Goal: Task Accomplishment & Management: Use online tool/utility

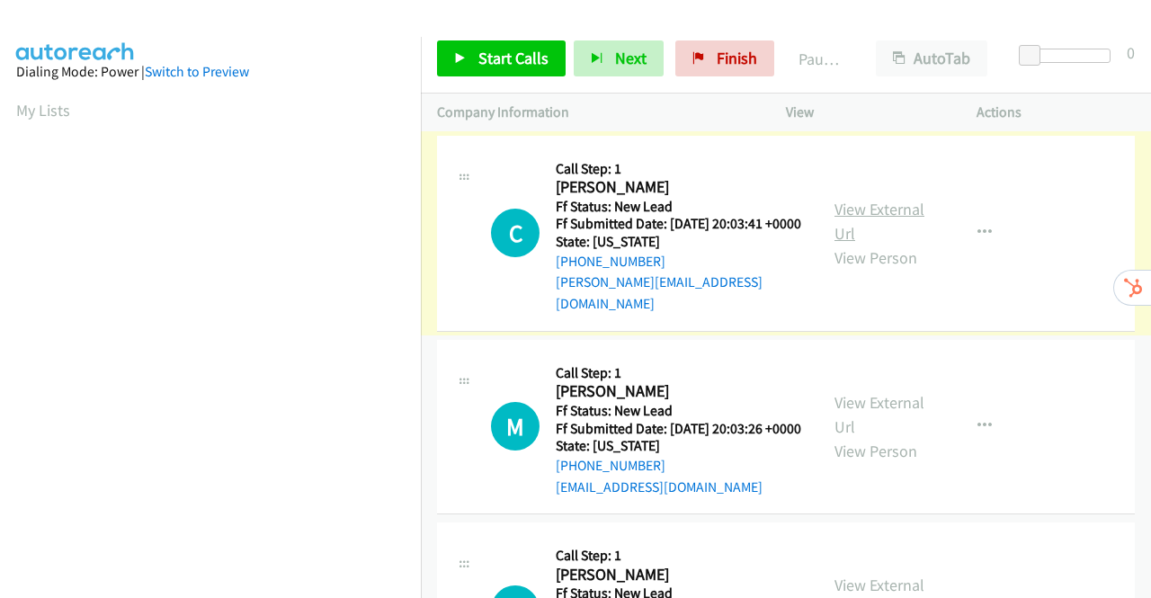
click at [881, 211] on link "View External Url" at bounding box center [879, 221] width 90 height 45
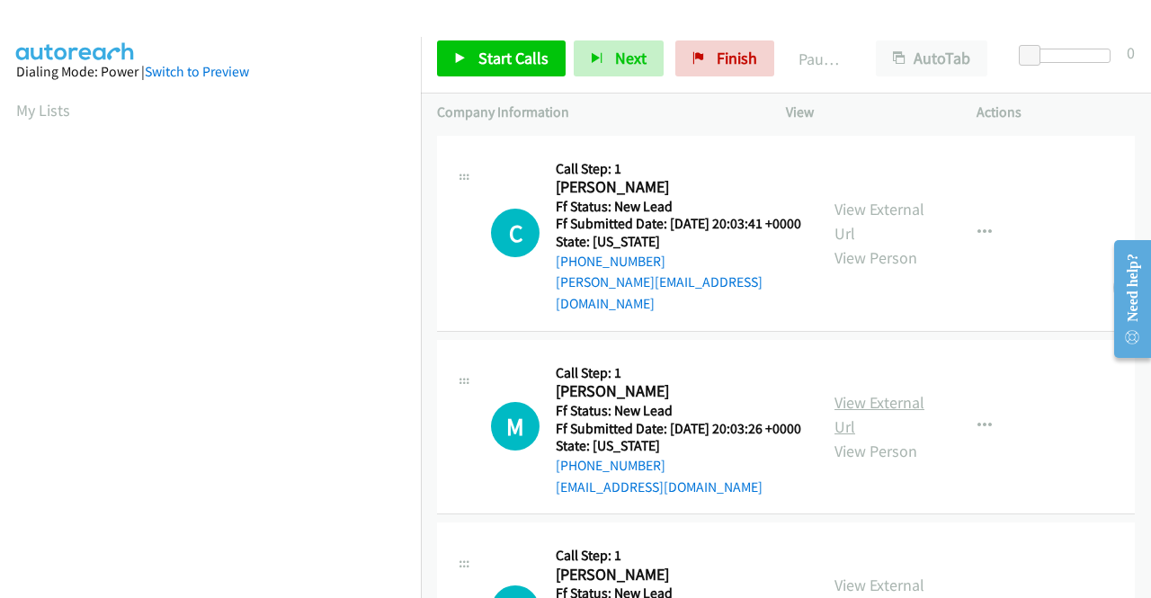
click at [878, 405] on link "View External Url" at bounding box center [879, 414] width 90 height 45
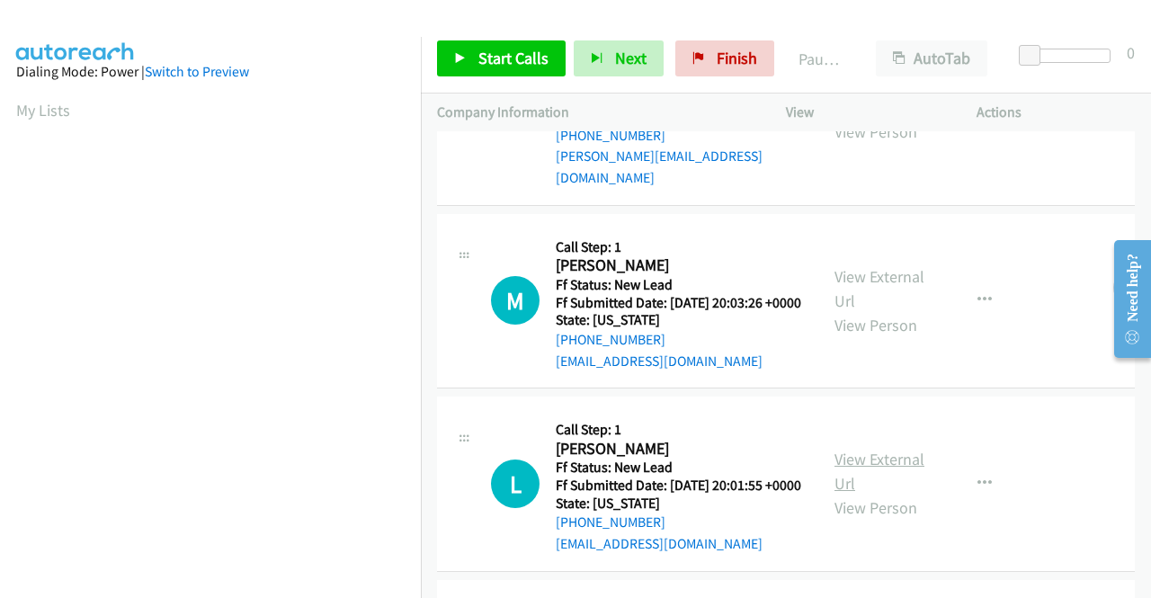
scroll to position [180, 0]
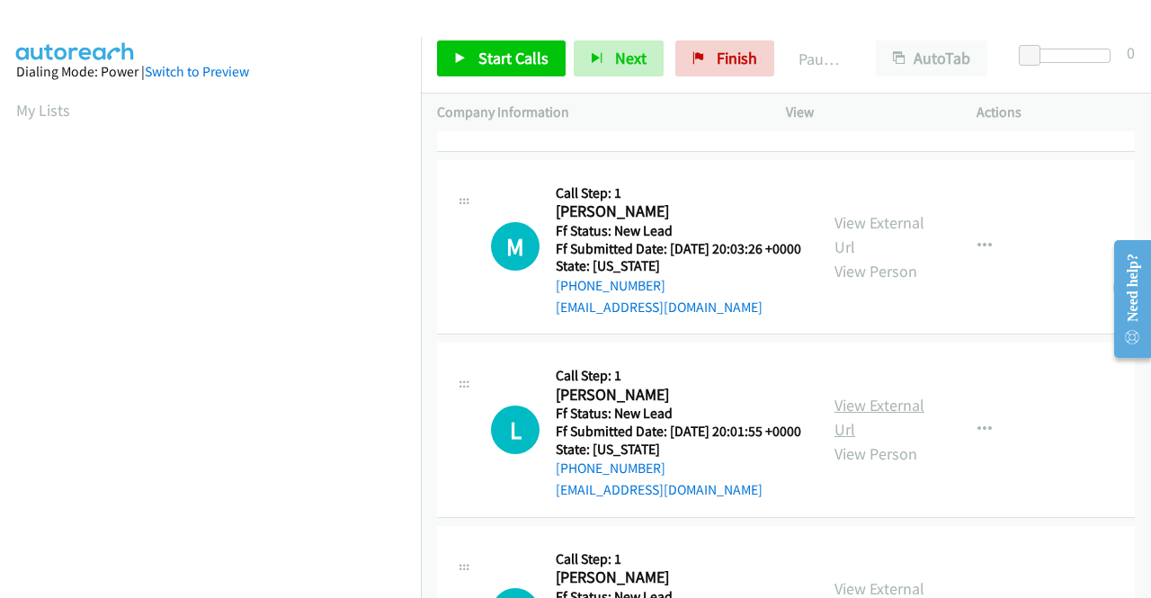
click at [879, 432] on link "View External Url" at bounding box center [879, 417] width 90 height 45
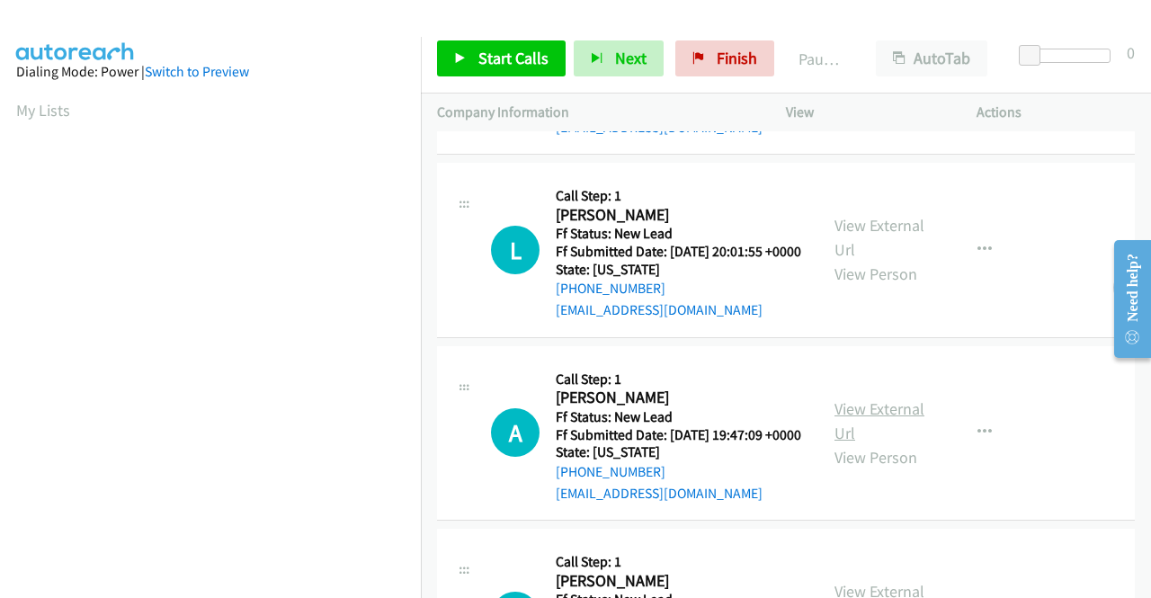
click at [848, 443] on link "View External Url" at bounding box center [879, 420] width 90 height 45
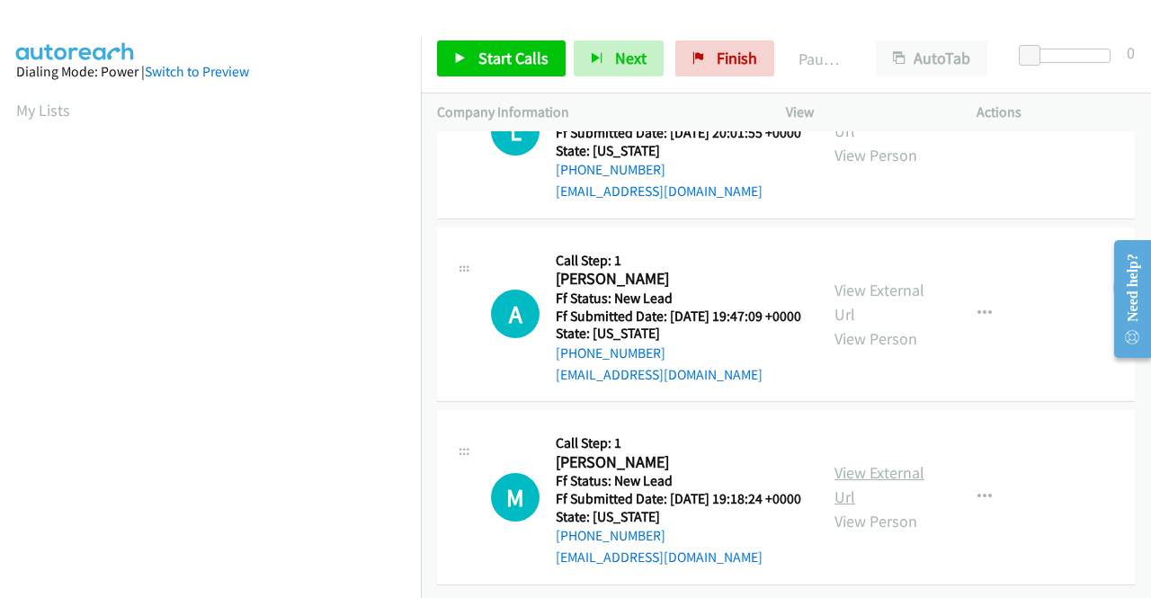
scroll to position [557, 0]
click at [889, 462] on link "View External Url" at bounding box center [879, 484] width 90 height 45
click at [511, 50] on span "Start Calls" at bounding box center [513, 58] width 70 height 21
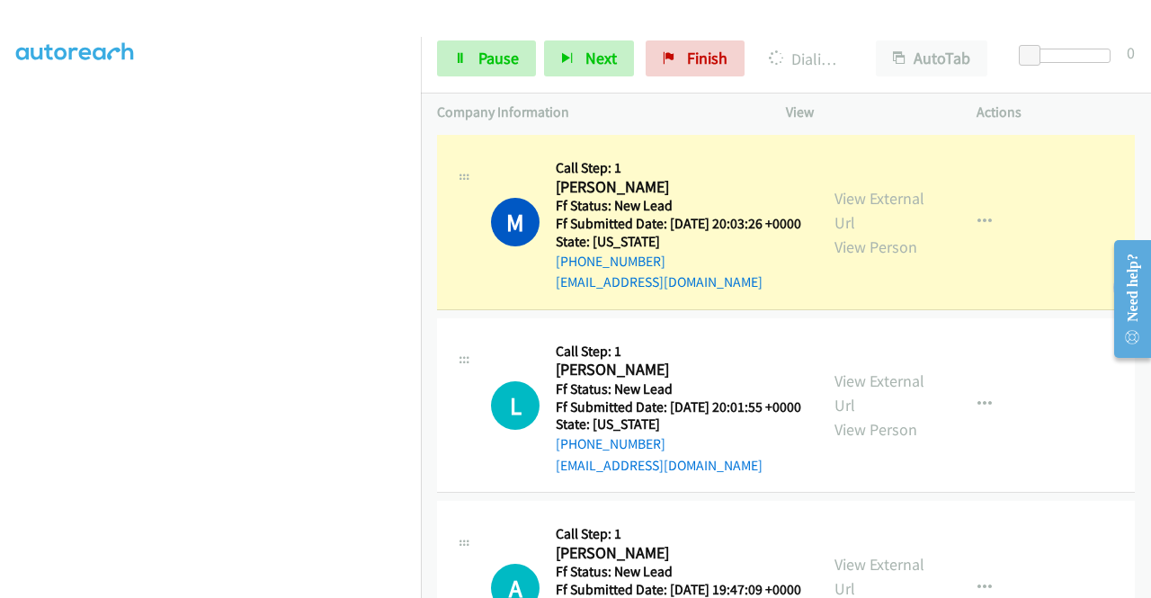
scroll to position [360, 0]
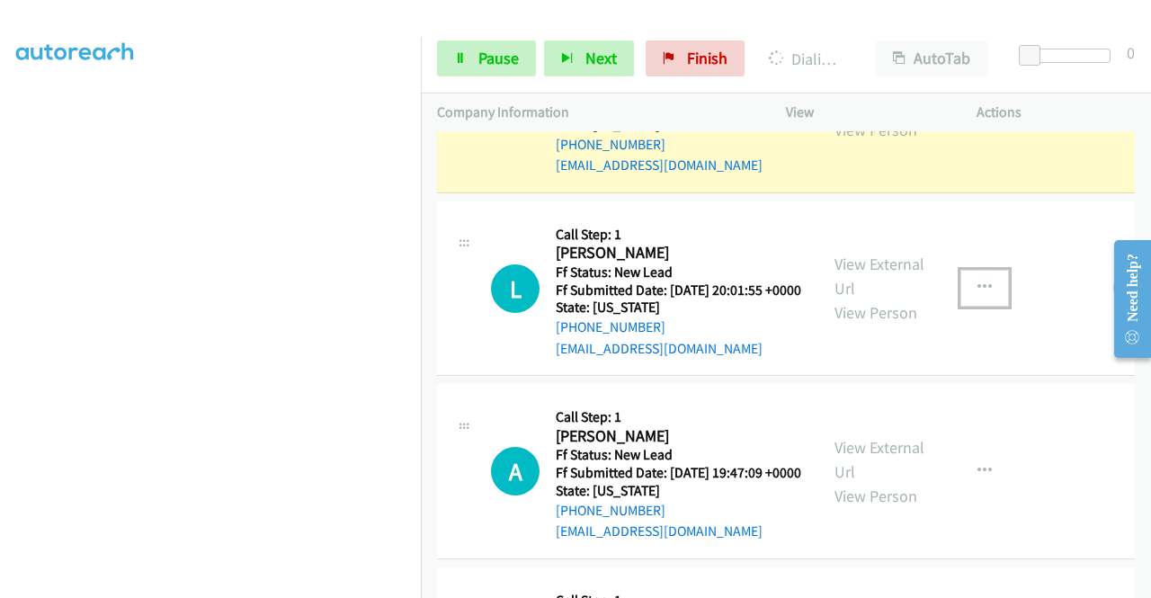
click at [978, 298] on button "button" at bounding box center [984, 288] width 49 height 36
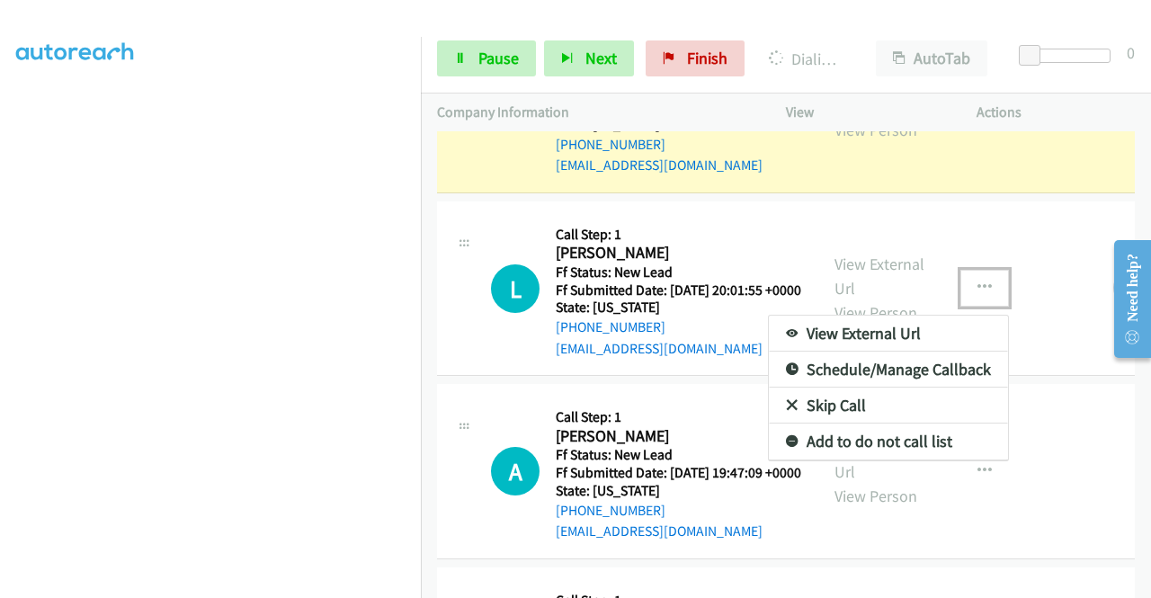
click at [851, 423] on link "Skip Call" at bounding box center [888, 406] width 239 height 36
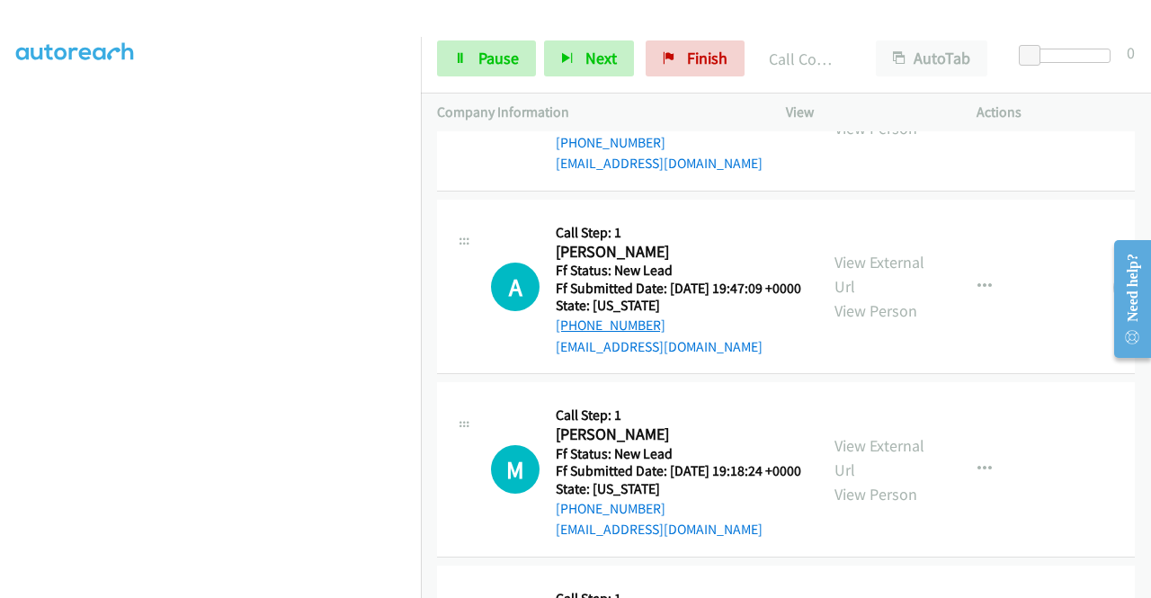
scroll to position [738, 0]
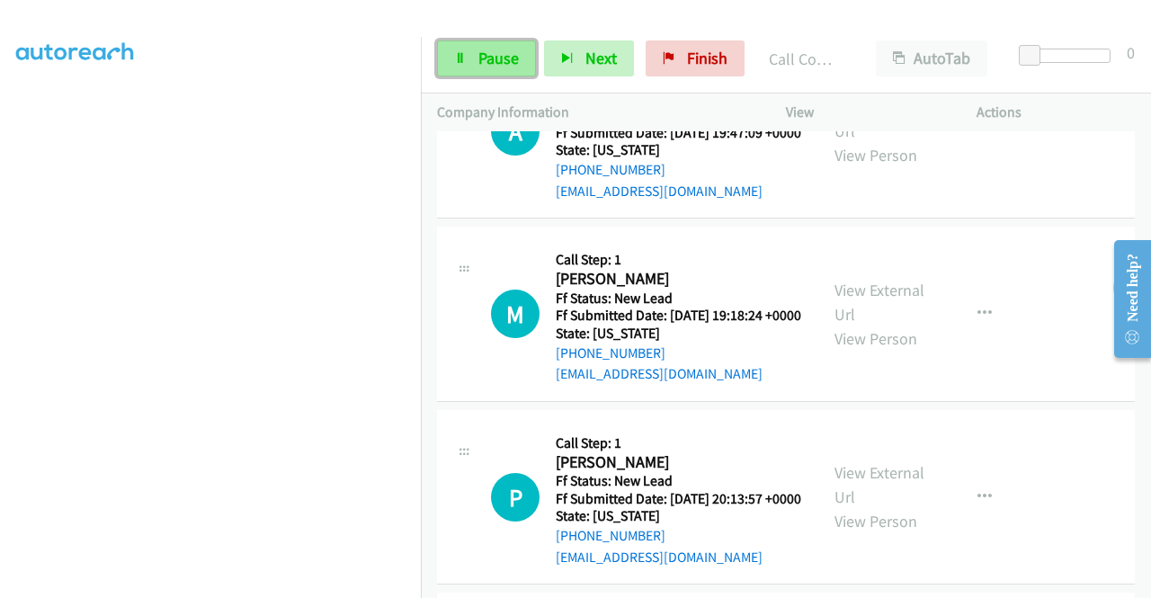
click at [468, 64] on link "Pause" at bounding box center [486, 58] width 99 height 36
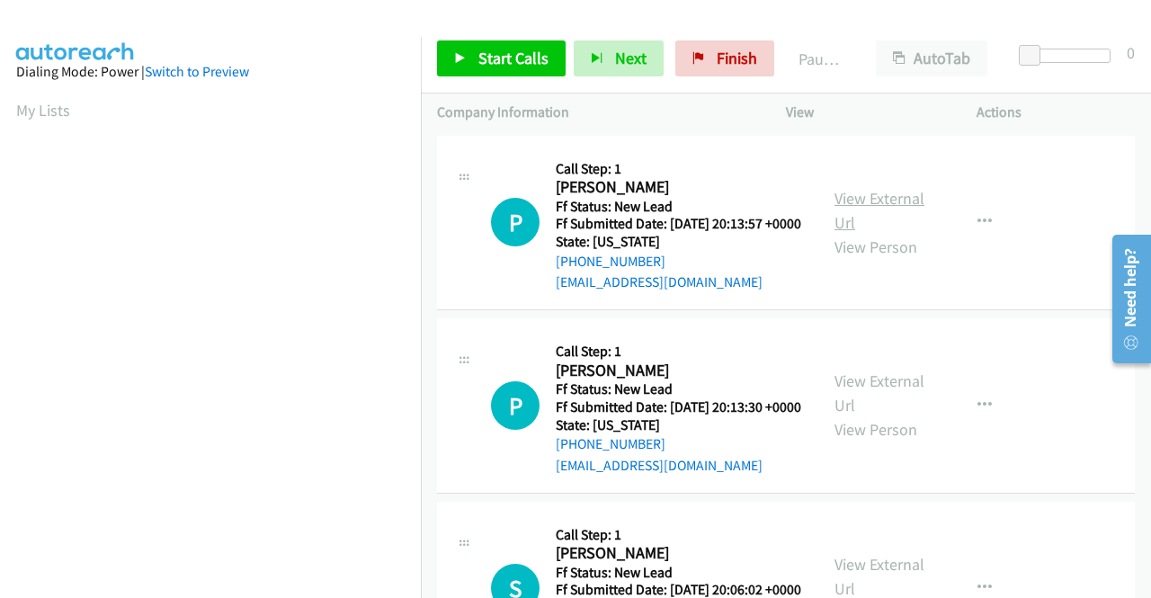
click at [897, 206] on link "View External Url" at bounding box center [879, 210] width 90 height 45
click at [861, 404] on link "View External Url" at bounding box center [879, 392] width 90 height 45
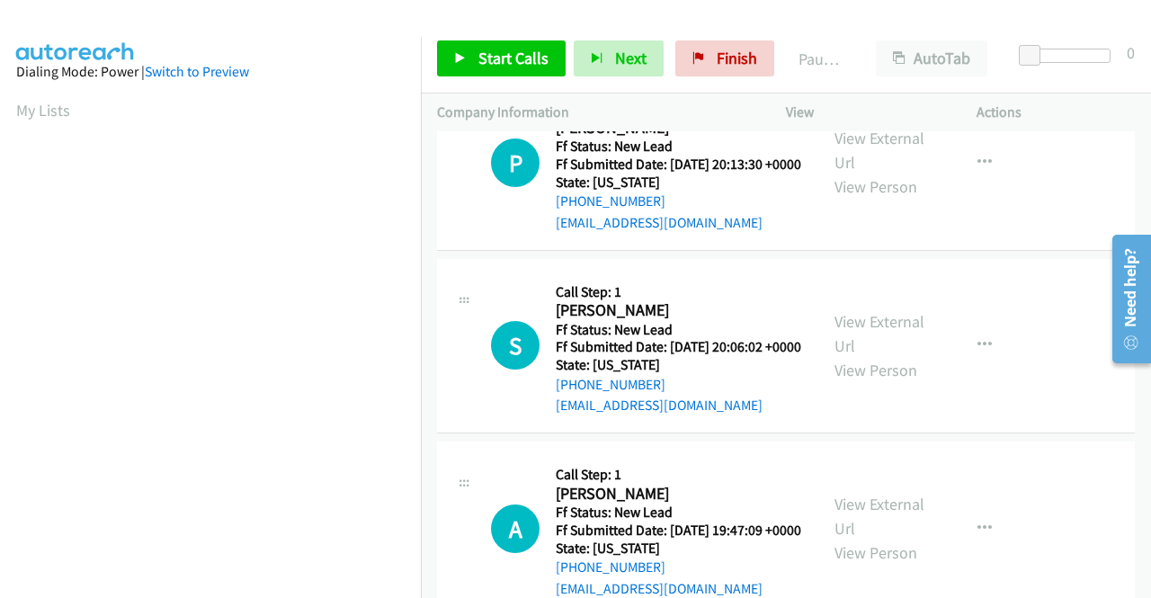
scroll to position [270, 0]
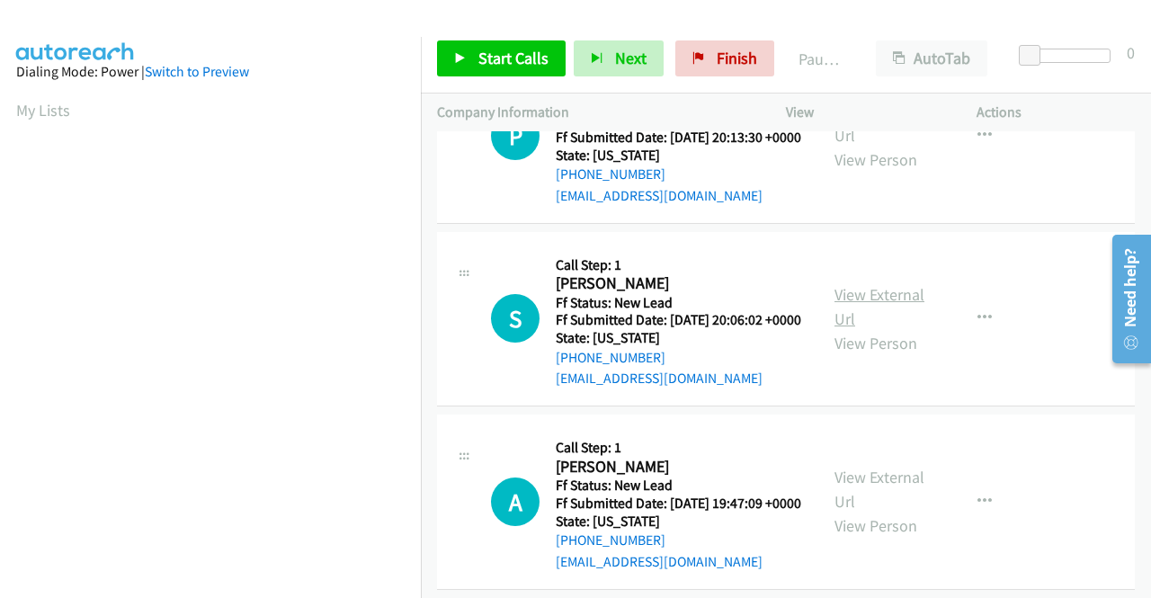
click at [878, 329] on link "View External Url" at bounding box center [879, 306] width 90 height 45
click at [484, 58] on span "Start Calls" at bounding box center [513, 58] width 70 height 21
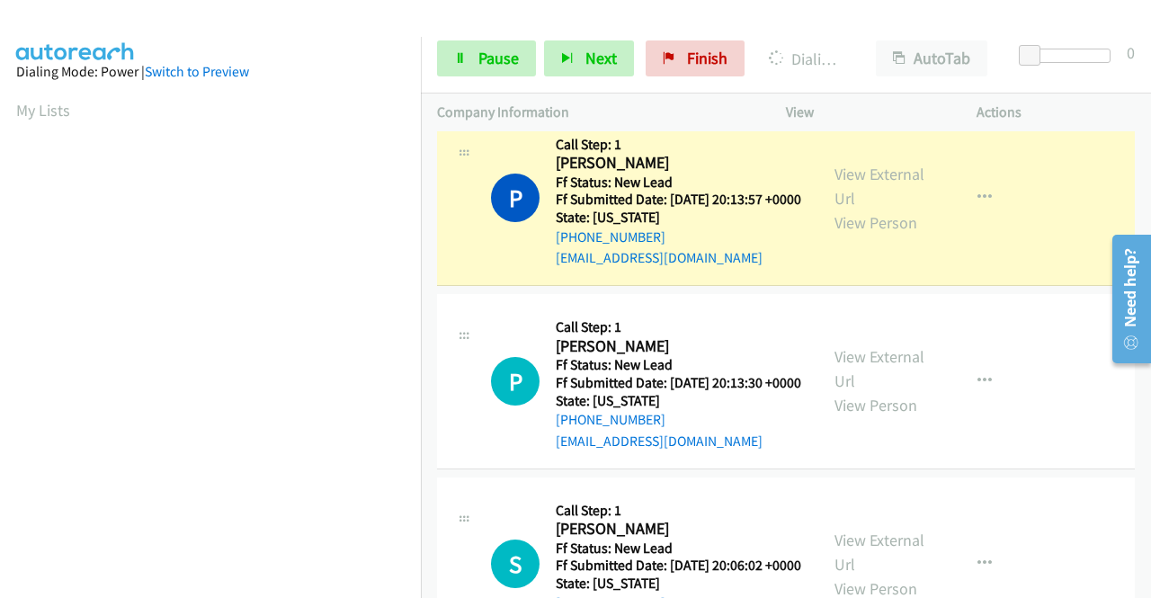
scroll to position [0, 0]
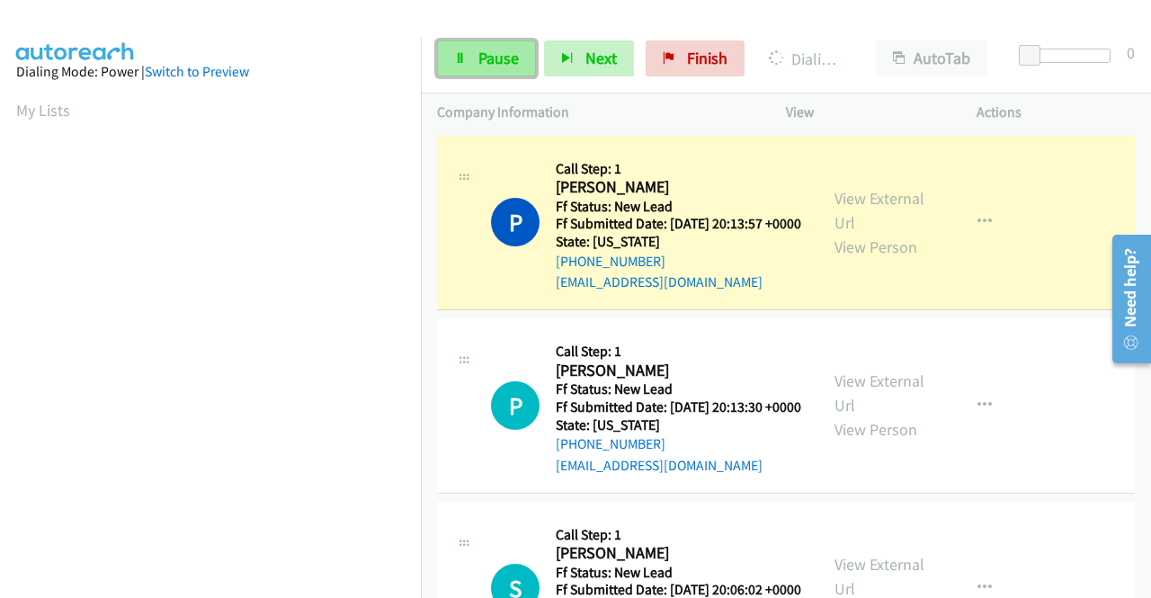
click at [500, 51] on span "Pause" at bounding box center [498, 58] width 40 height 21
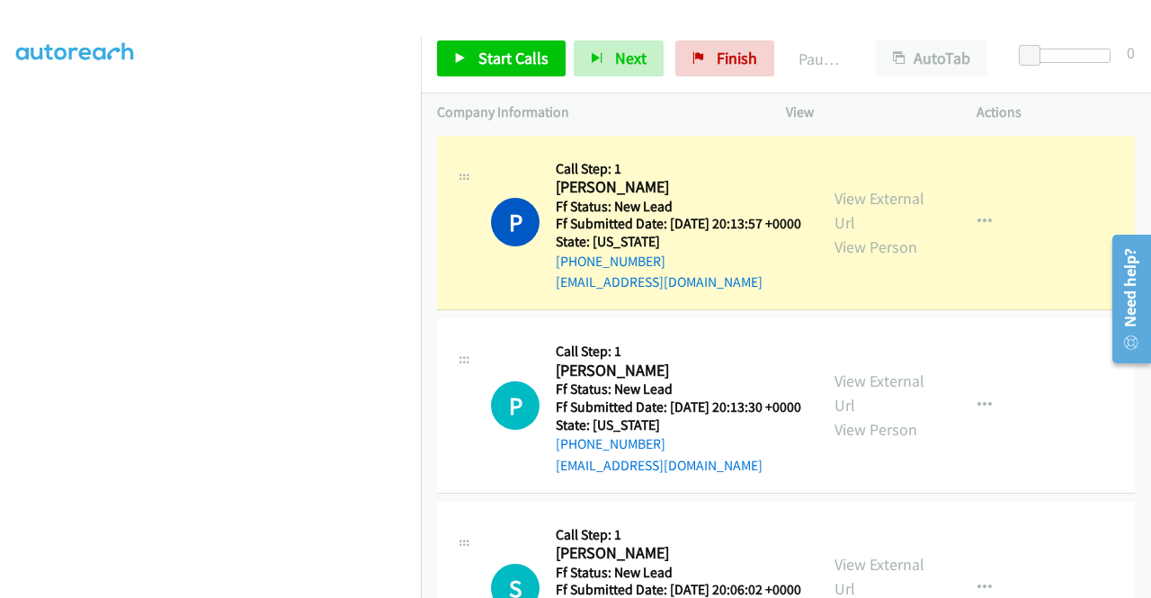
scroll to position [410, 0]
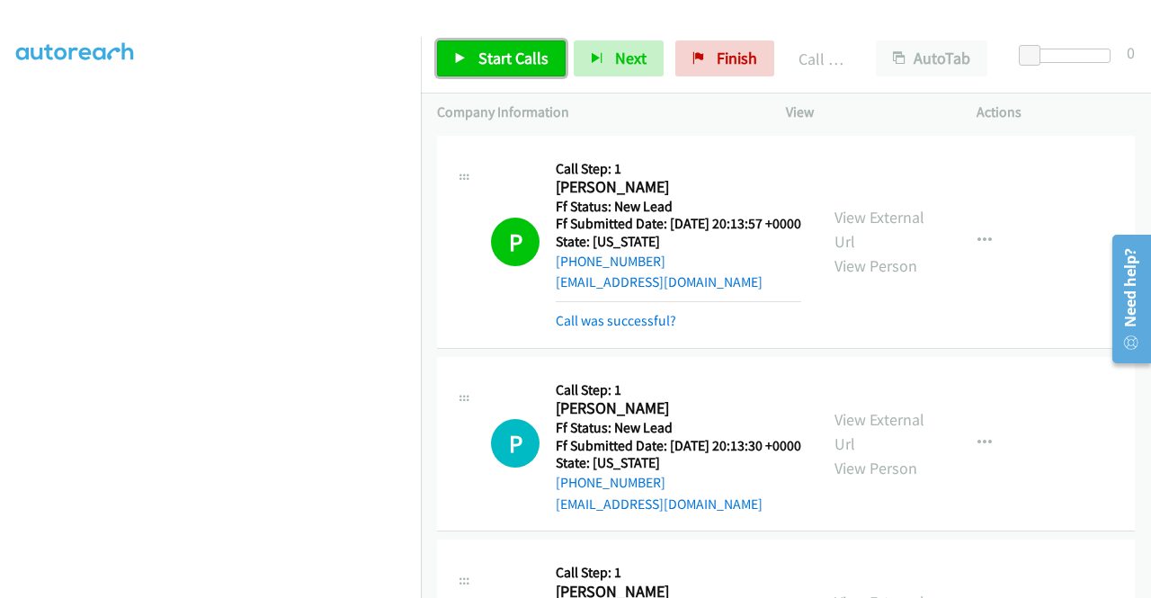
click at [496, 49] on span "Start Calls" at bounding box center [513, 58] width 70 height 21
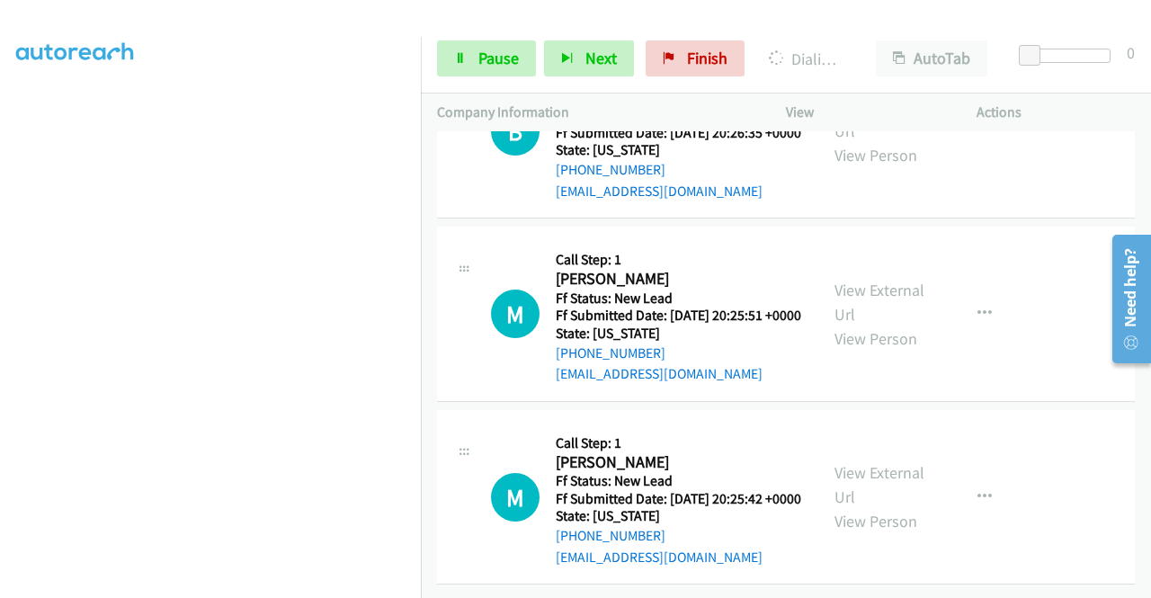
scroll to position [1003, 0]
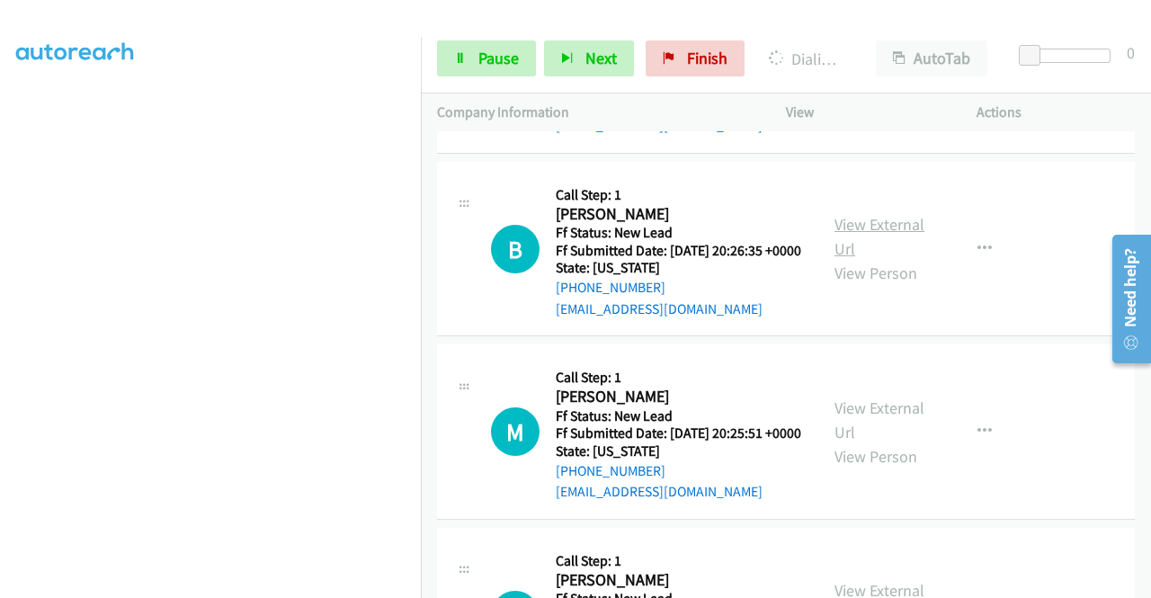
click at [910, 259] on link "View External Url" at bounding box center [879, 236] width 90 height 45
click at [857, 442] on link "View External Url" at bounding box center [879, 419] width 90 height 45
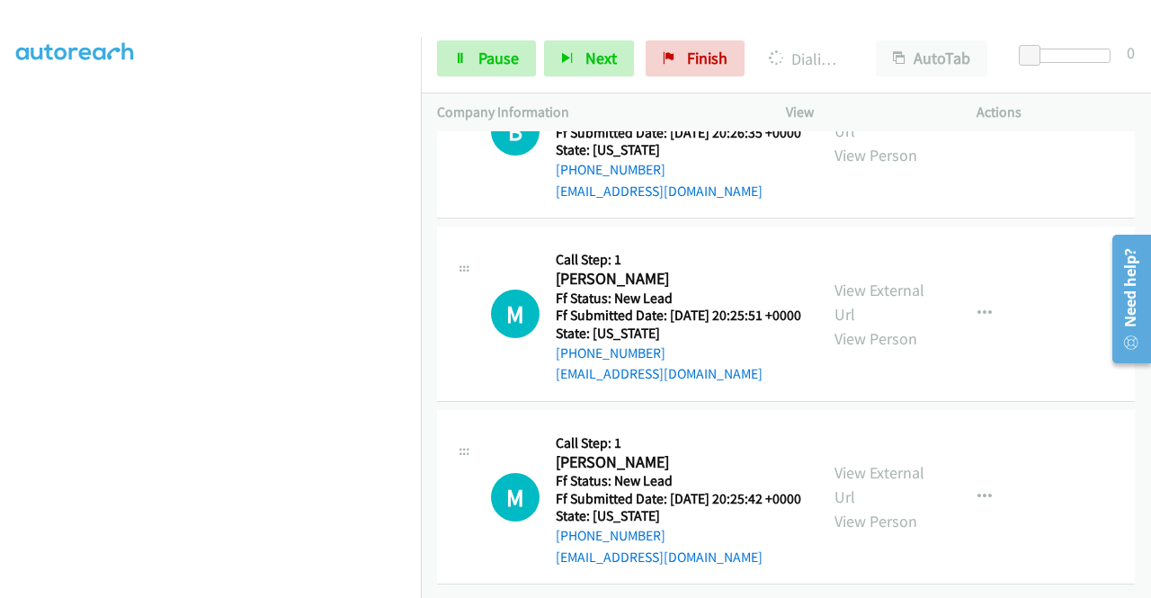
scroll to position [1273, 0]
click at [887, 462] on link "View External Url" at bounding box center [879, 484] width 90 height 45
click at [493, 51] on span "Pause" at bounding box center [498, 58] width 40 height 21
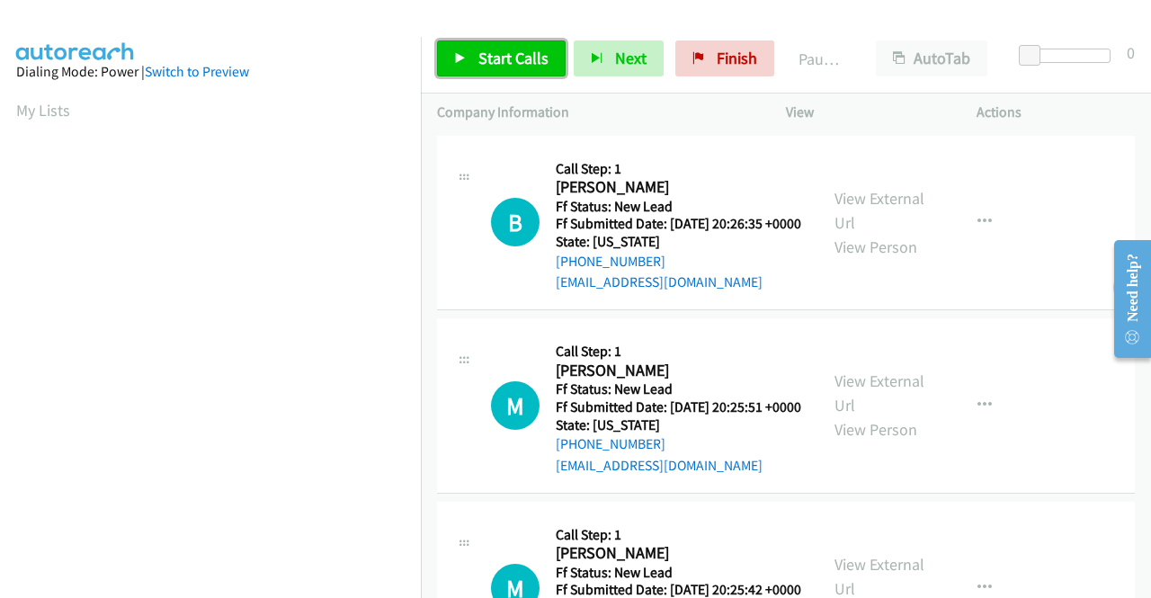
click at [498, 62] on span "Start Calls" at bounding box center [513, 58] width 70 height 21
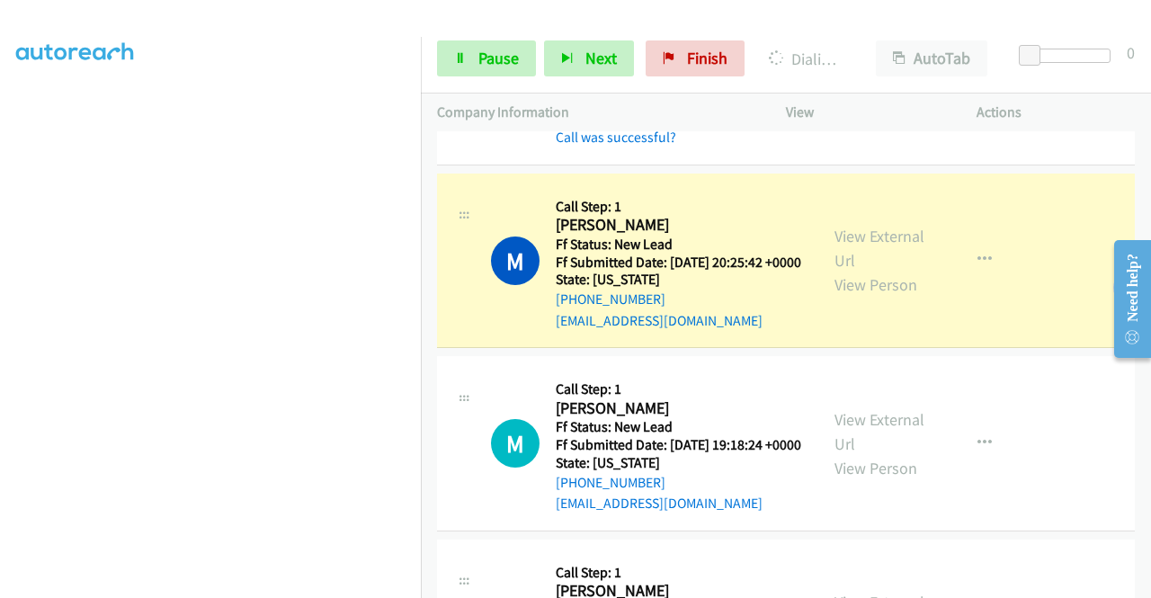
scroll to position [410, 0]
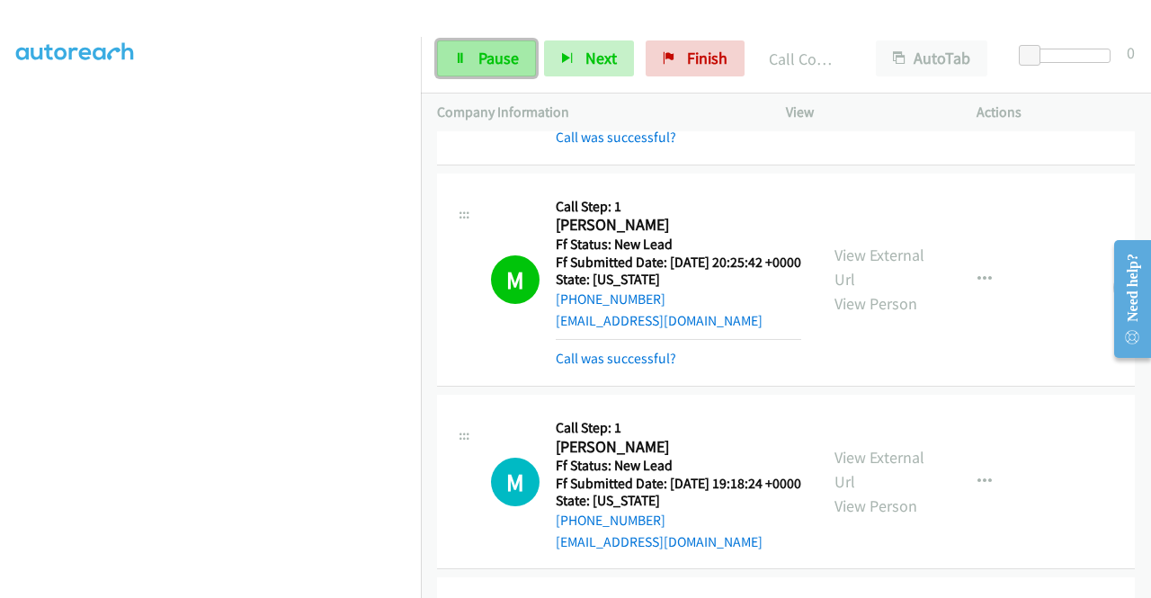
click at [479, 59] on span "Pause" at bounding box center [498, 58] width 40 height 21
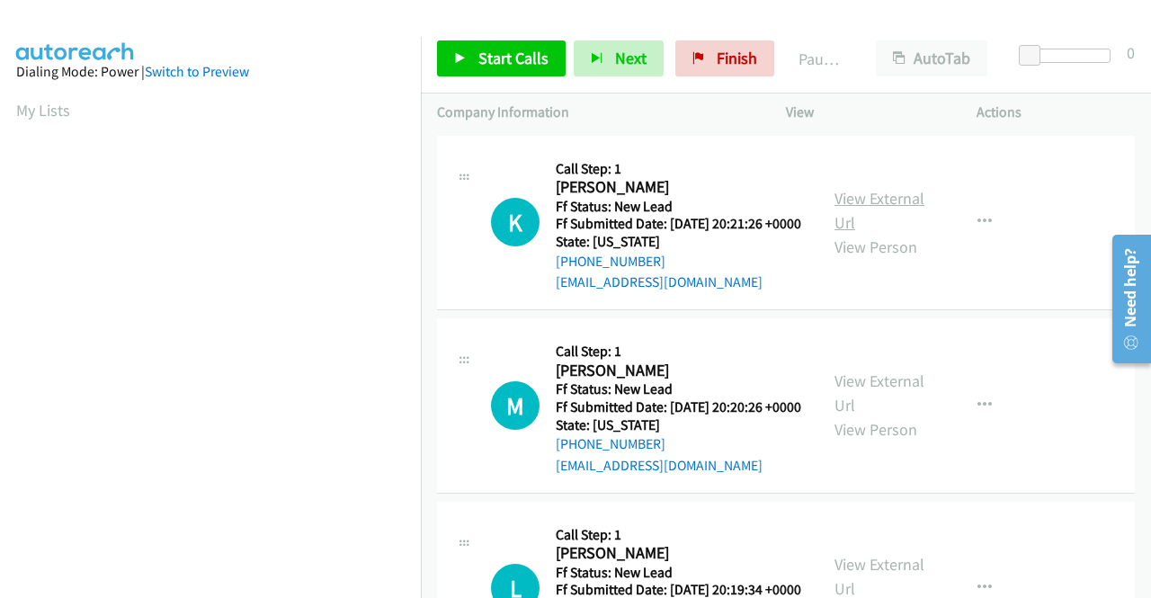
click at [870, 209] on link "View External Url" at bounding box center [879, 210] width 90 height 45
click at [849, 407] on link "View External Url" at bounding box center [879, 392] width 90 height 45
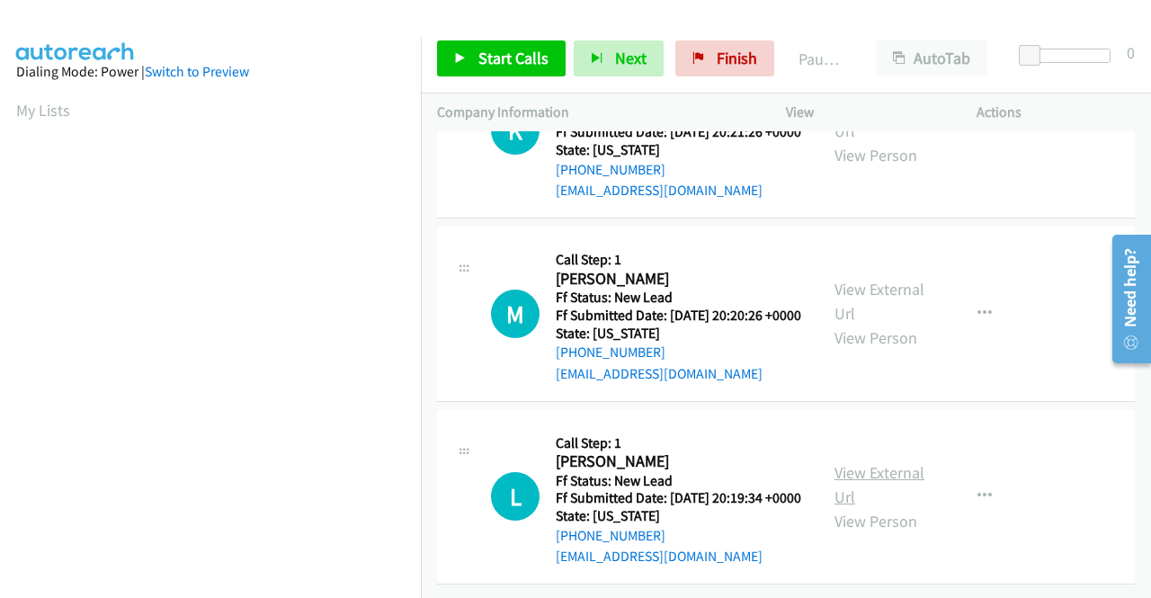
click at [884, 462] on link "View External Url" at bounding box center [879, 484] width 90 height 45
click at [514, 51] on span "Start Calls" at bounding box center [513, 58] width 70 height 21
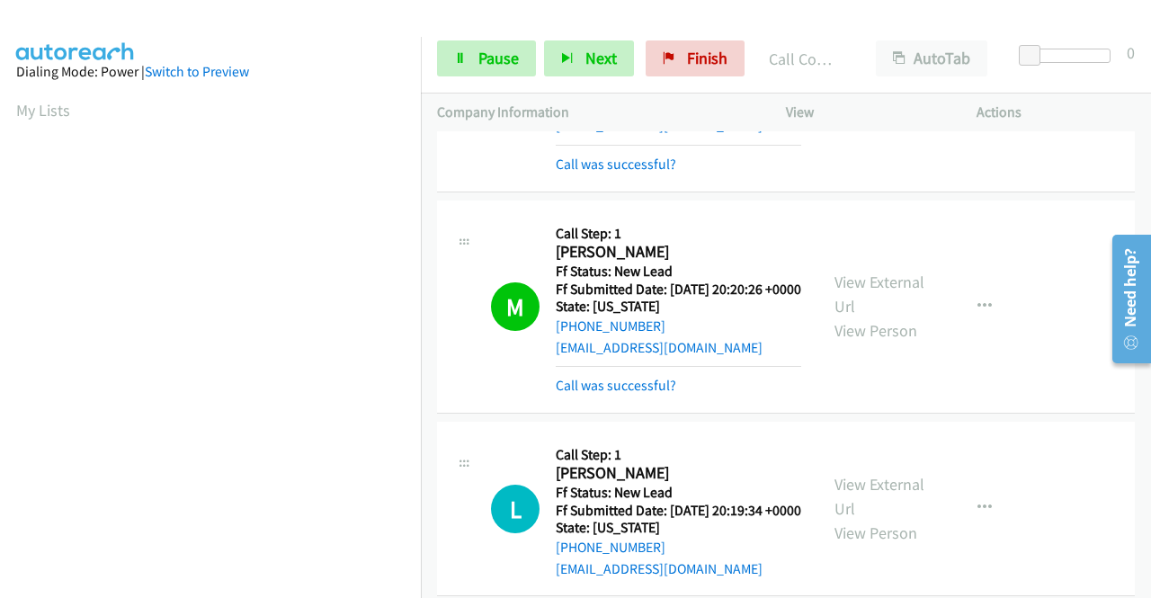
scroll to position [410, 0]
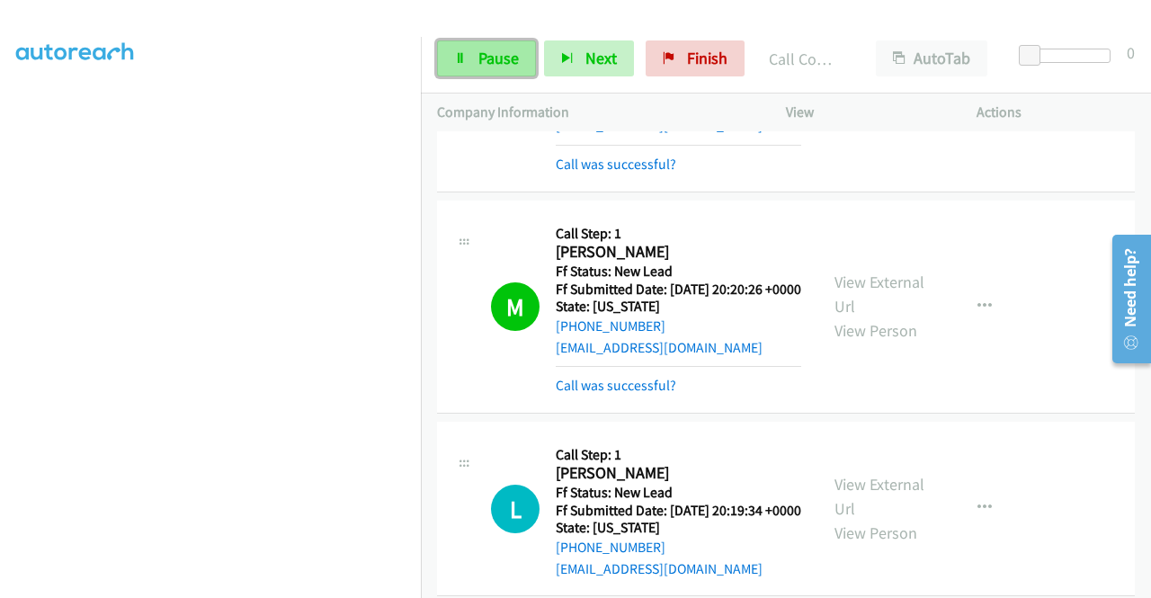
click at [480, 58] on span "Pause" at bounding box center [498, 58] width 40 height 21
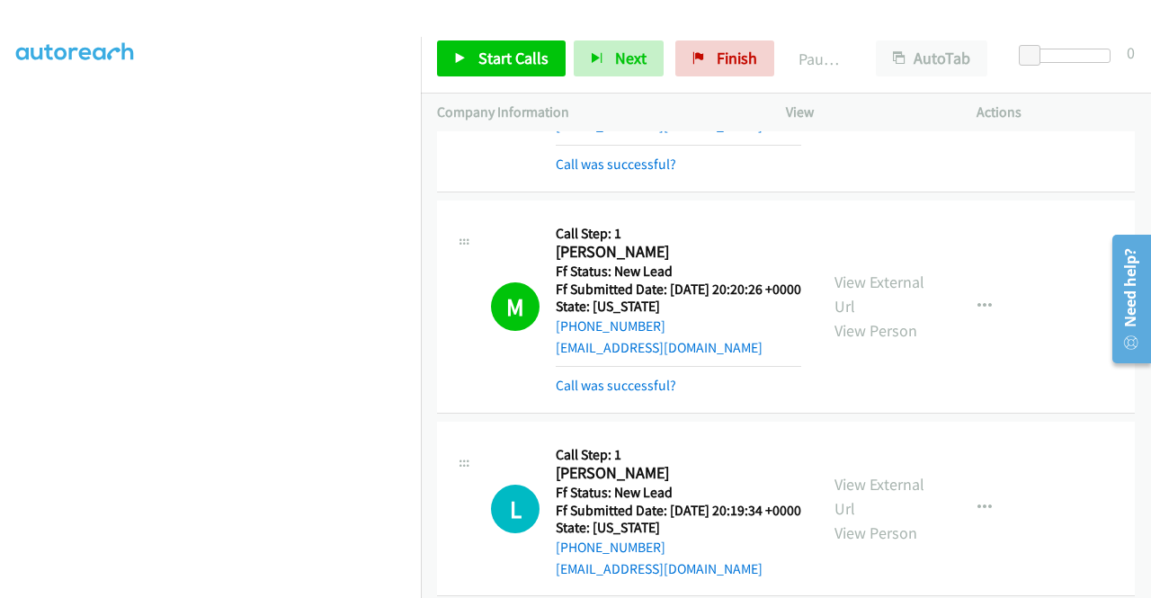
scroll to position [426, 0]
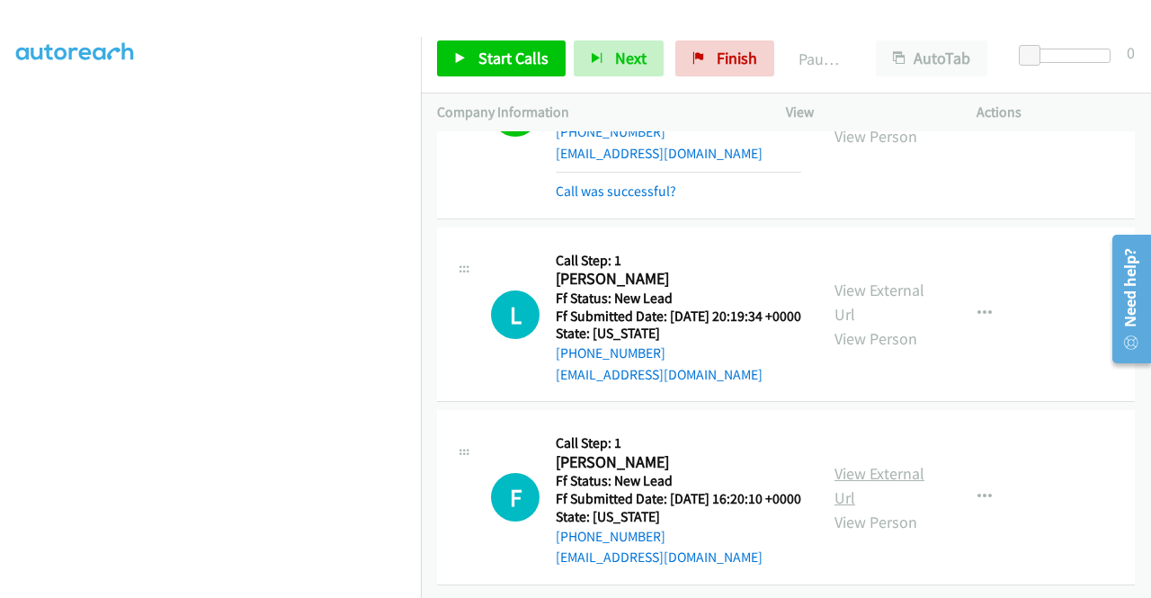
click at [861, 463] on link "View External Url" at bounding box center [879, 485] width 90 height 45
click at [977, 490] on icon "button" at bounding box center [984, 497] width 14 height 14
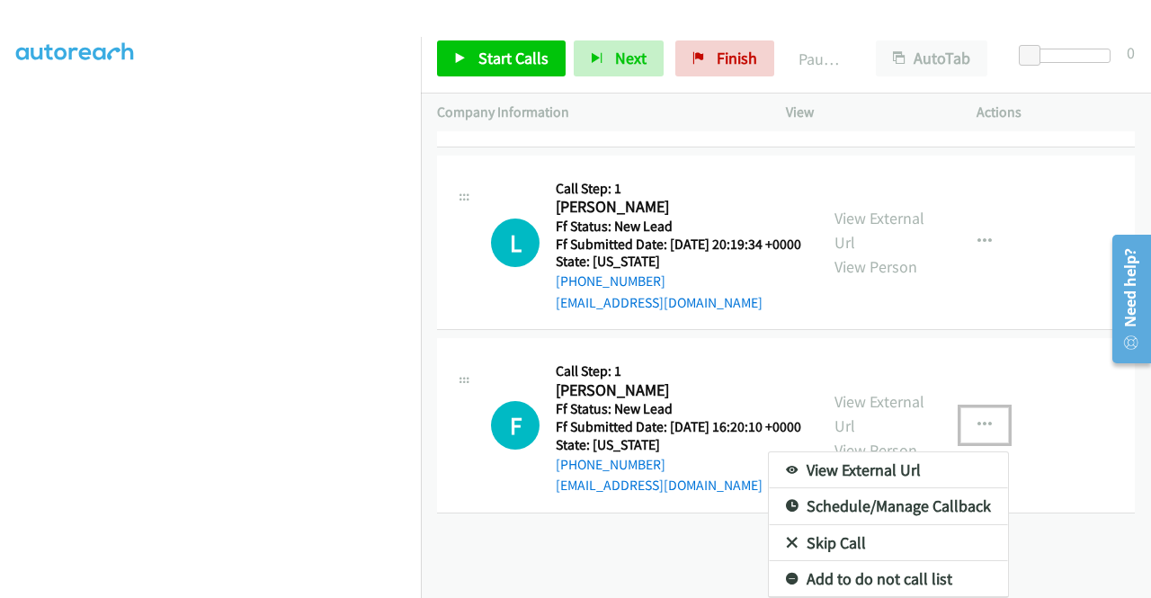
click at [838, 535] on link "Skip Call" at bounding box center [888, 543] width 239 height 36
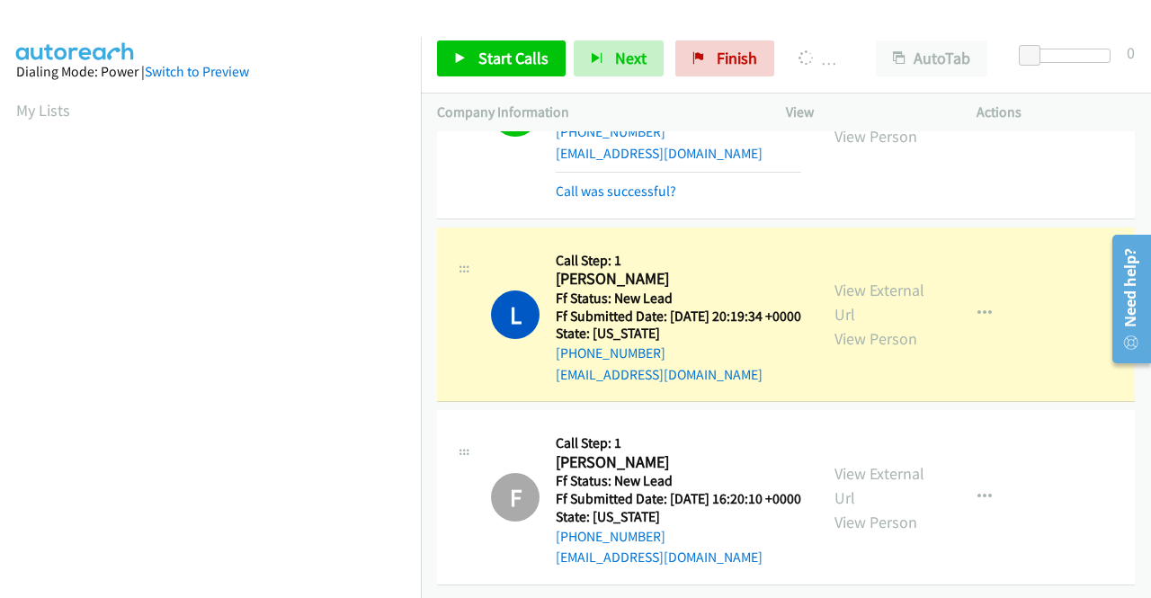
scroll to position [410, 0]
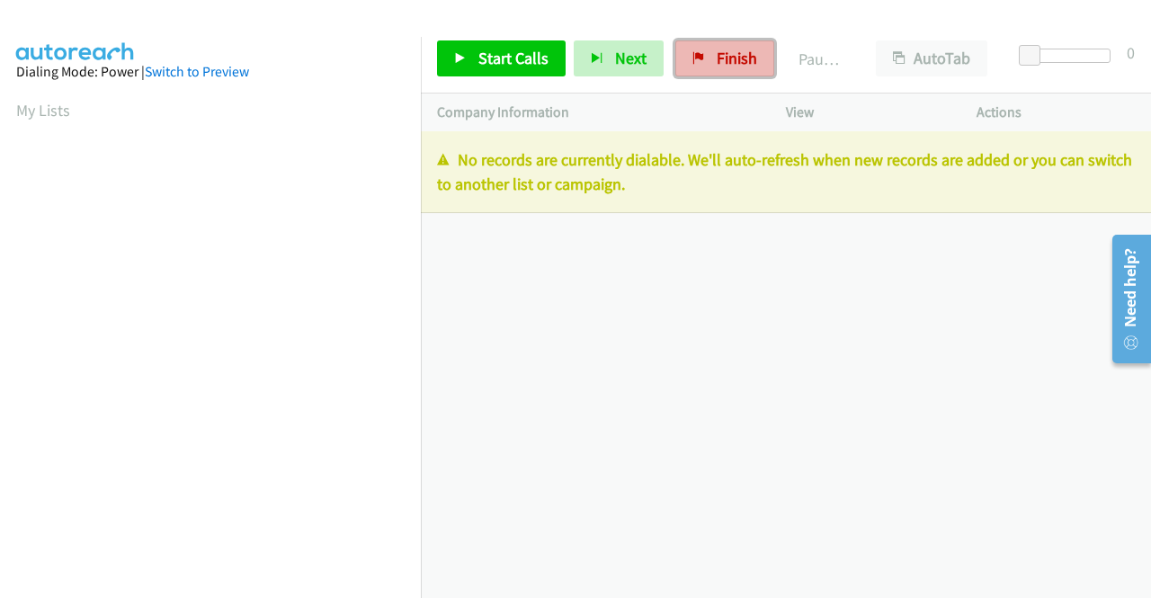
click at [725, 62] on span "Finish" at bounding box center [737, 58] width 40 height 21
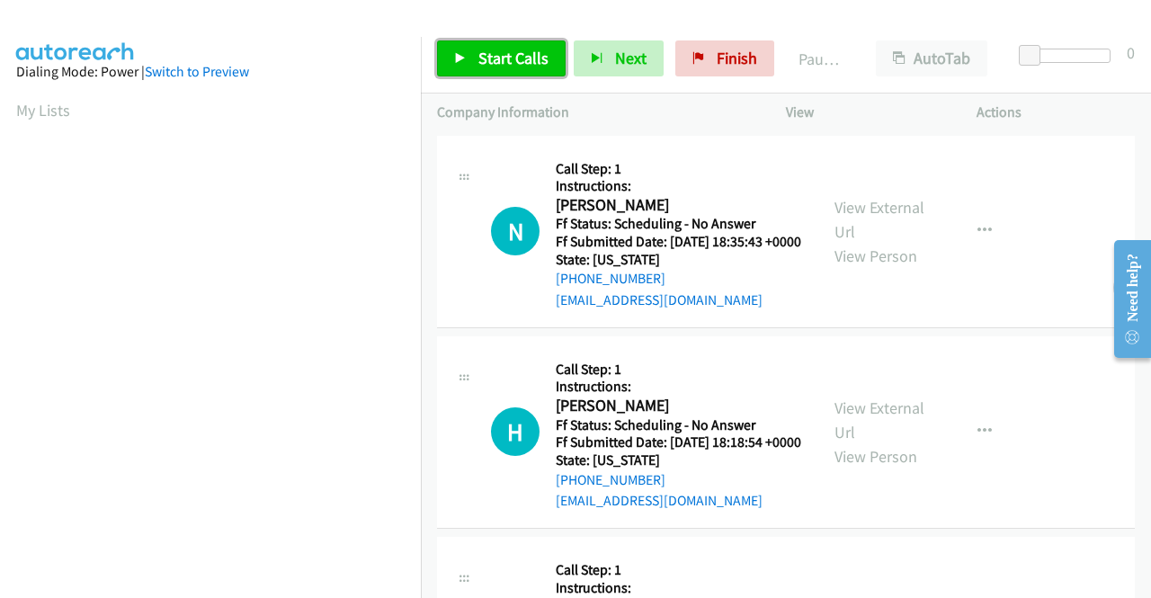
click at [498, 66] on span "Start Calls" at bounding box center [513, 58] width 70 height 21
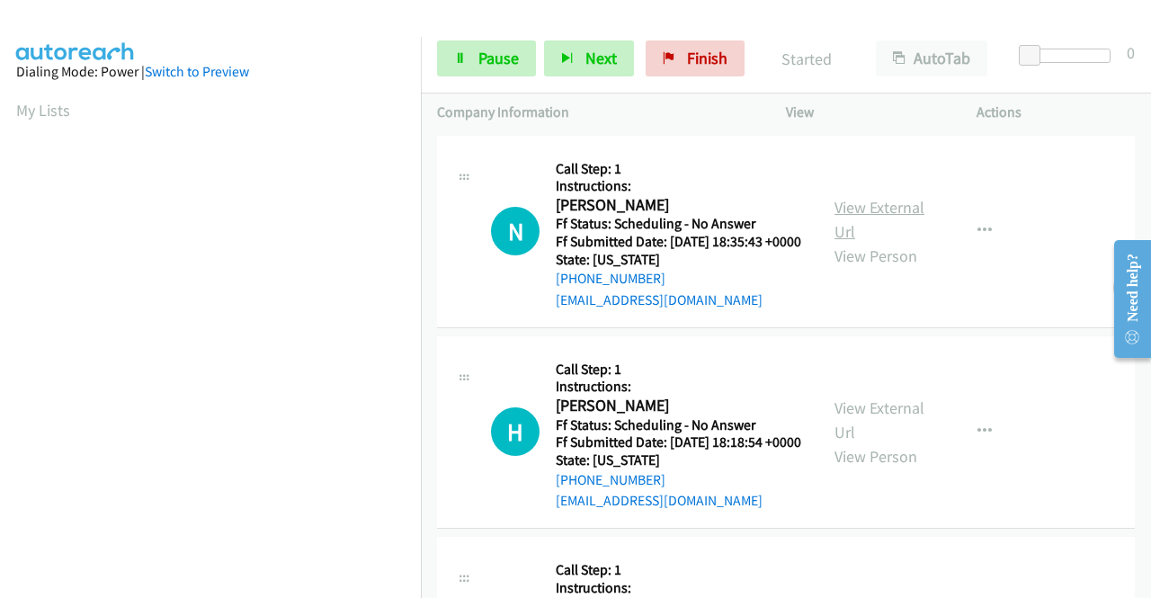
click at [854, 209] on link "View External Url" at bounding box center [879, 219] width 90 height 45
click at [866, 445] on div "View External Url View Person" at bounding box center [881, 432] width 94 height 73
click at [867, 439] on link "View External Url" at bounding box center [879, 419] width 90 height 45
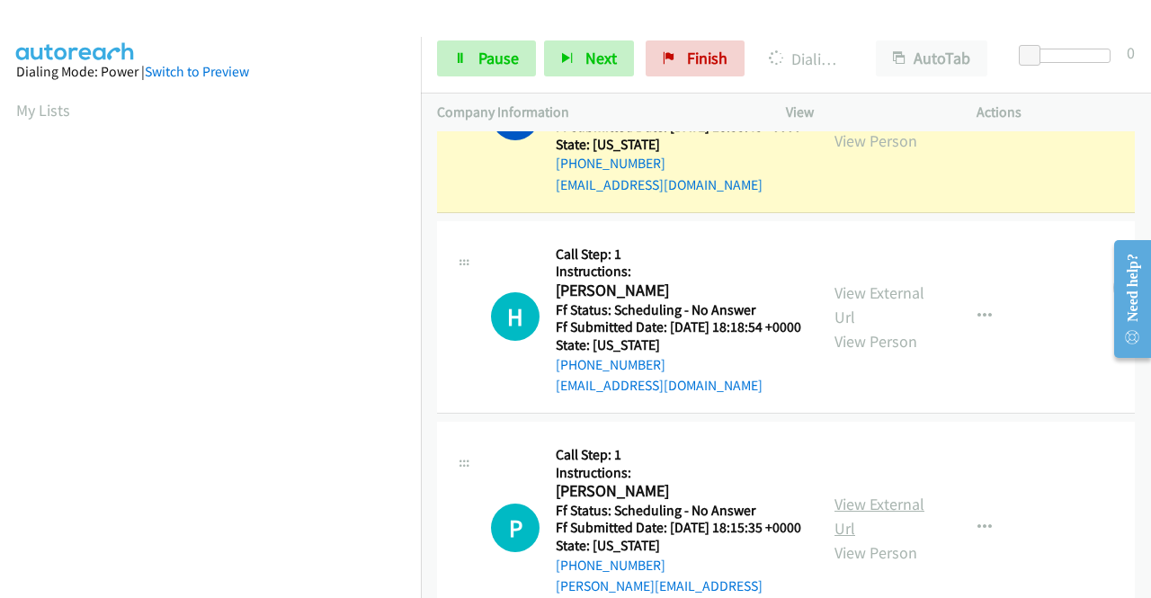
scroll to position [180, 0]
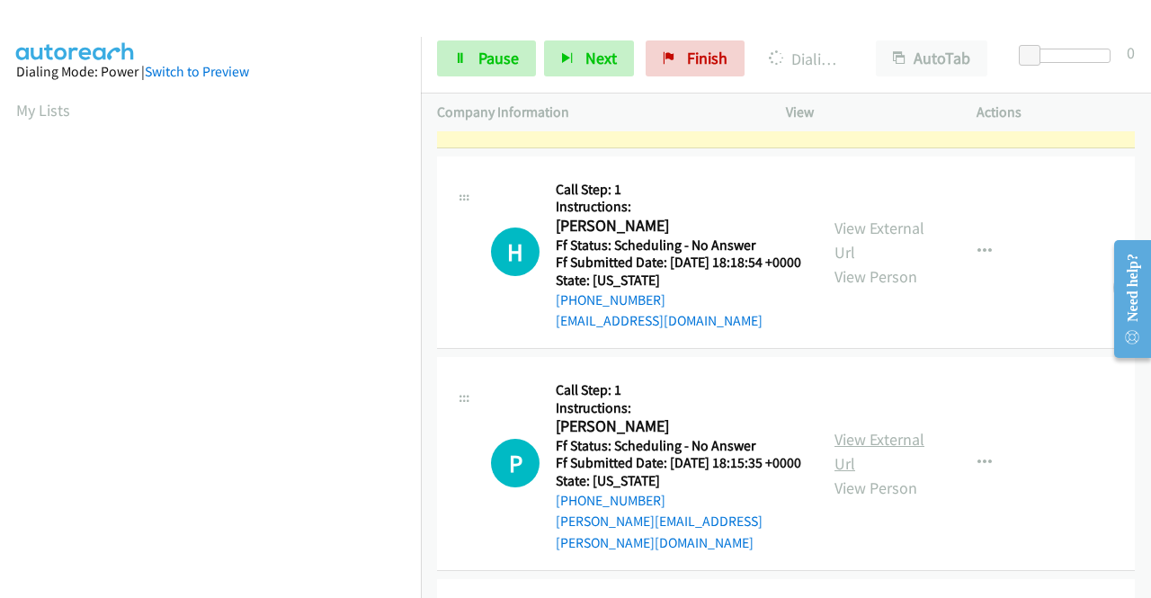
click at [874, 474] on link "View External Url" at bounding box center [879, 451] width 90 height 45
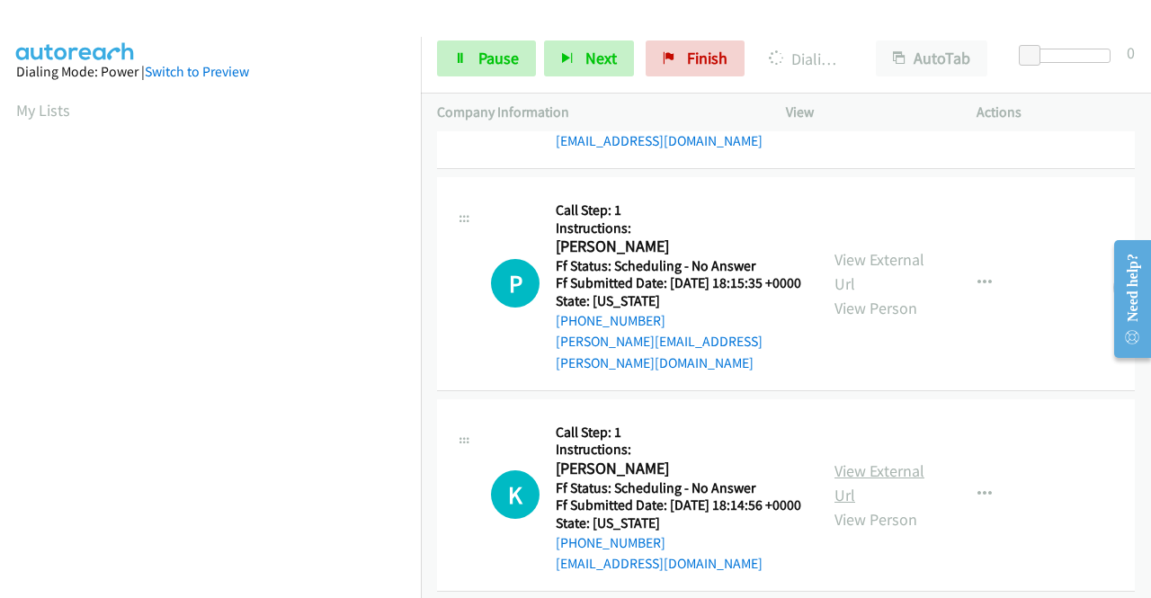
click at [888, 505] on link "View External Url" at bounding box center [879, 482] width 90 height 45
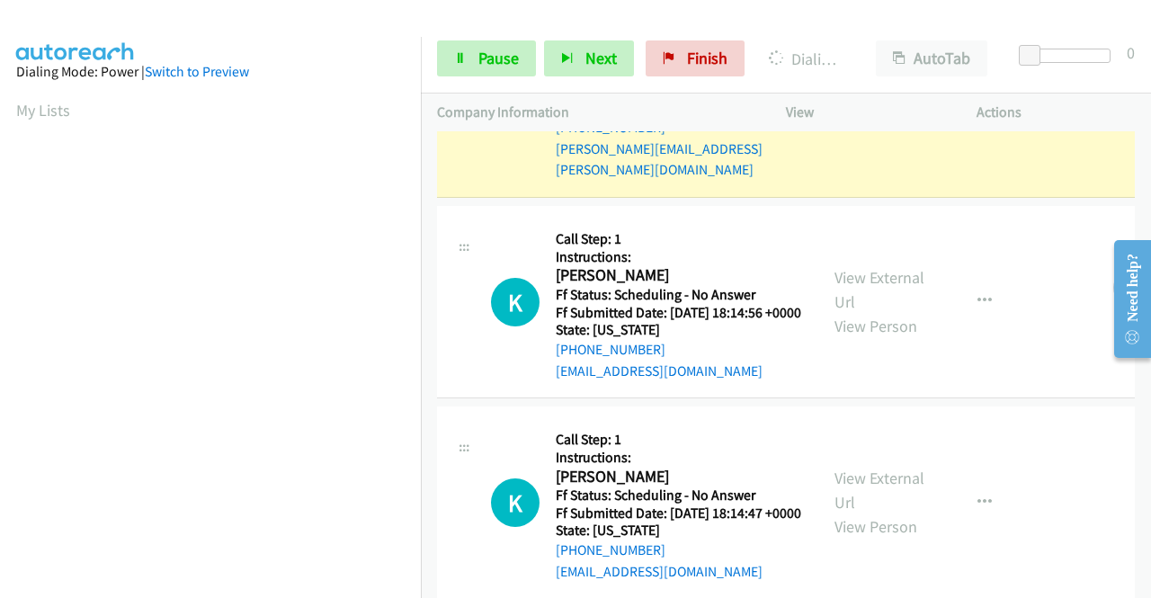
scroll to position [809, 0]
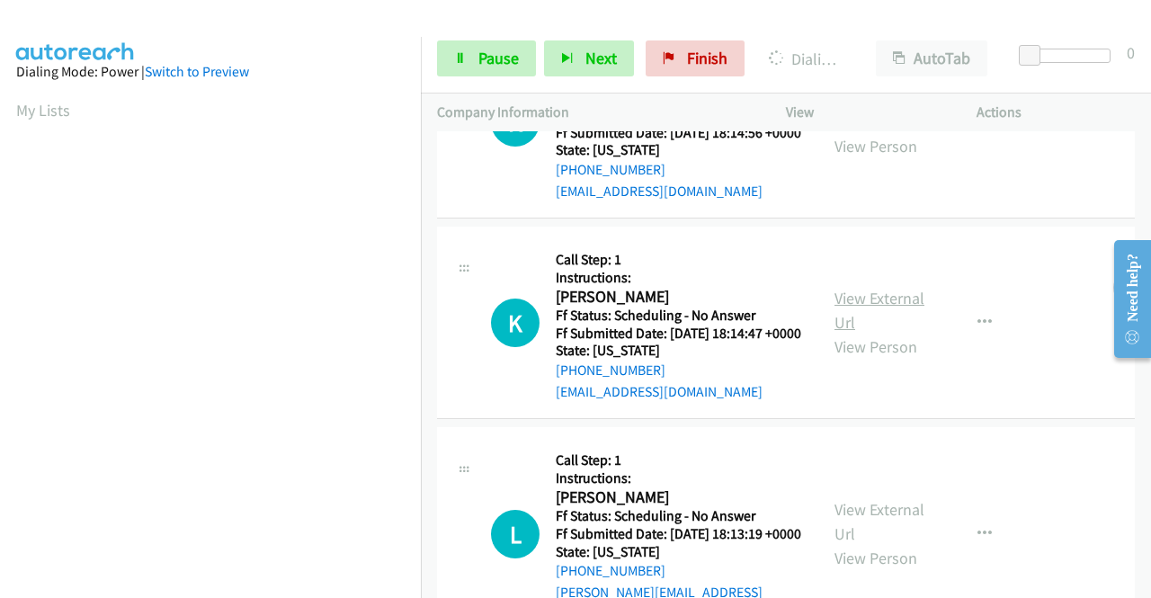
click at [881, 333] on link "View External Url" at bounding box center [879, 310] width 90 height 45
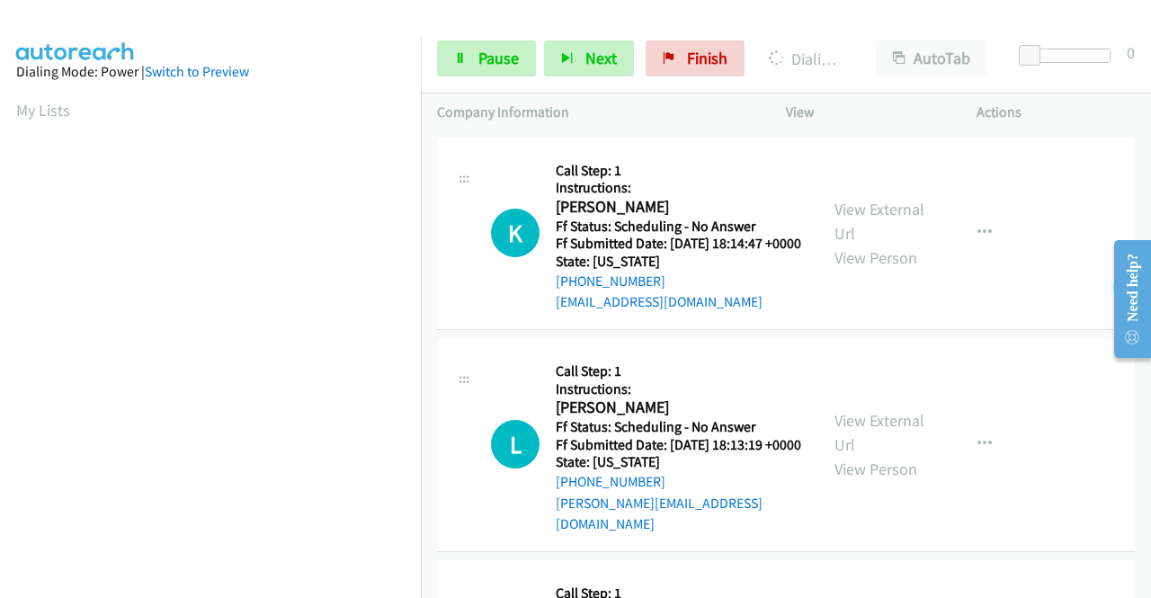
scroll to position [1117, 0]
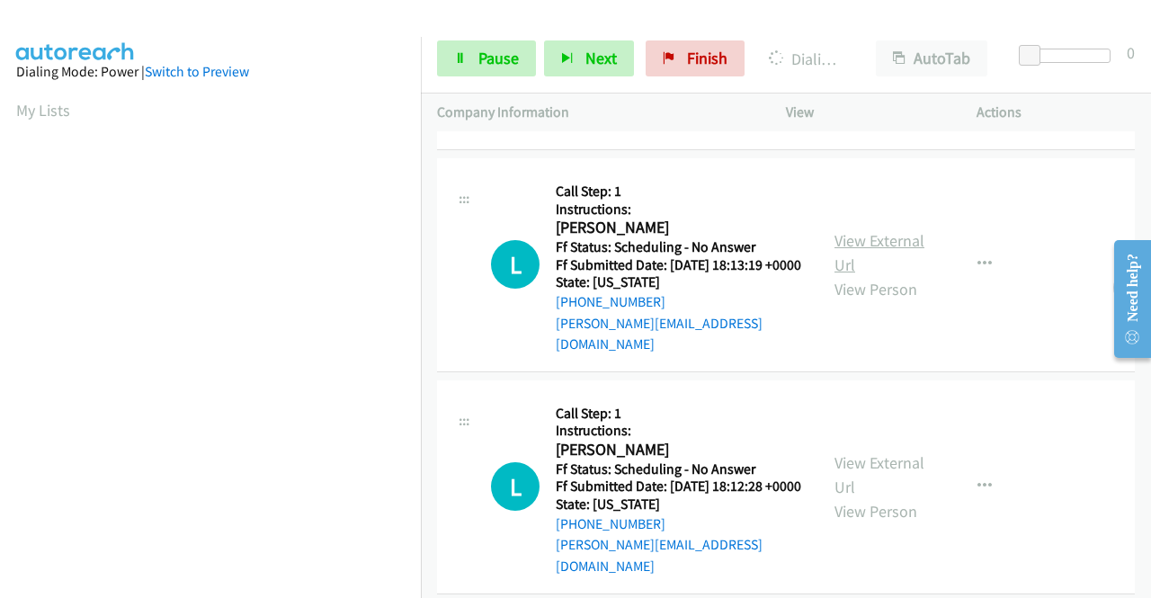
click at [849, 275] on link "View External Url" at bounding box center [879, 252] width 90 height 45
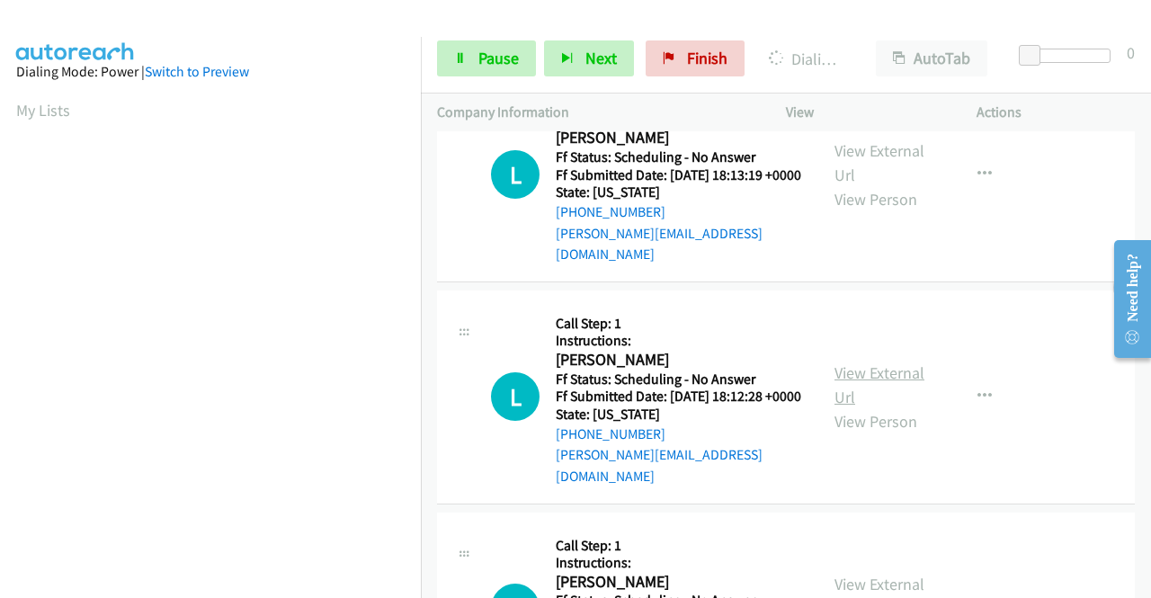
click at [901, 407] on link "View External Url" at bounding box center [879, 384] width 90 height 45
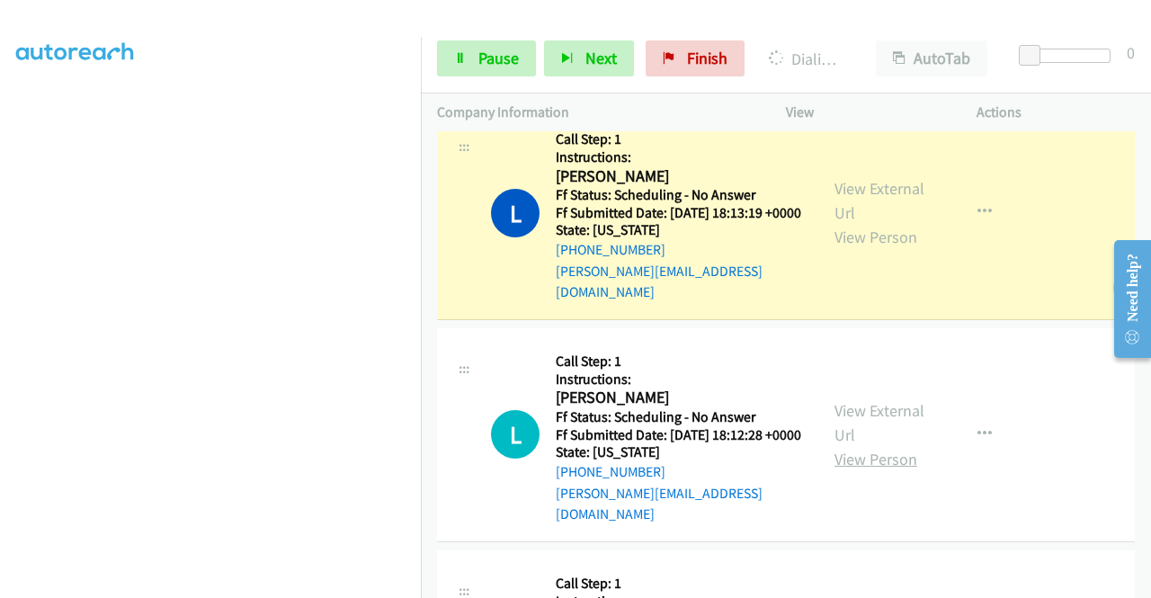
scroll to position [1515, 0]
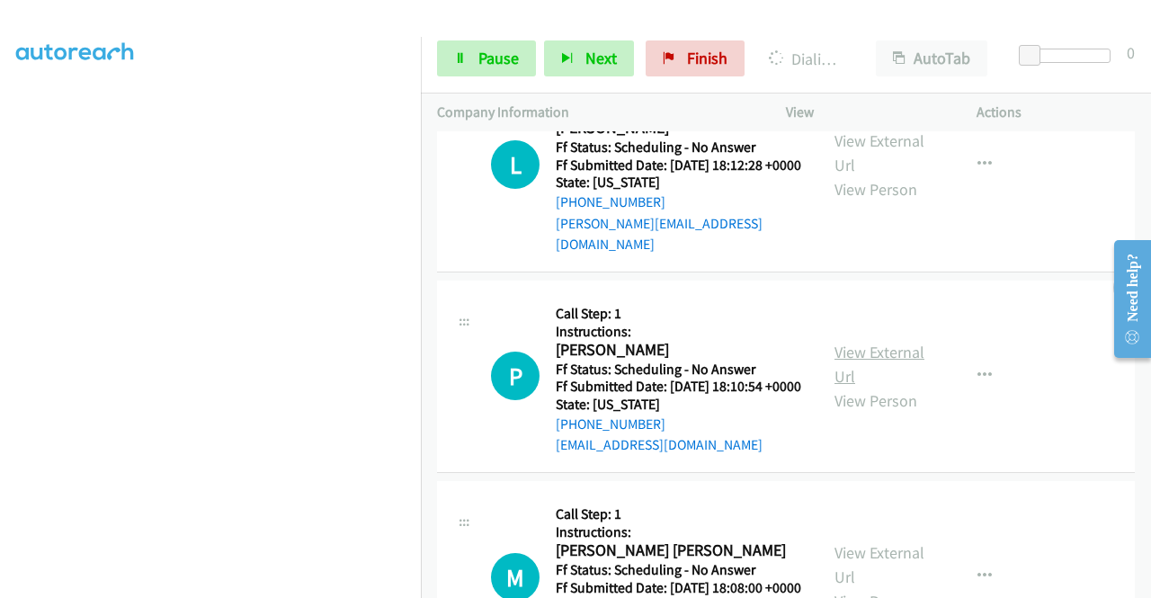
click at [912, 387] on link "View External Url" at bounding box center [879, 364] width 90 height 45
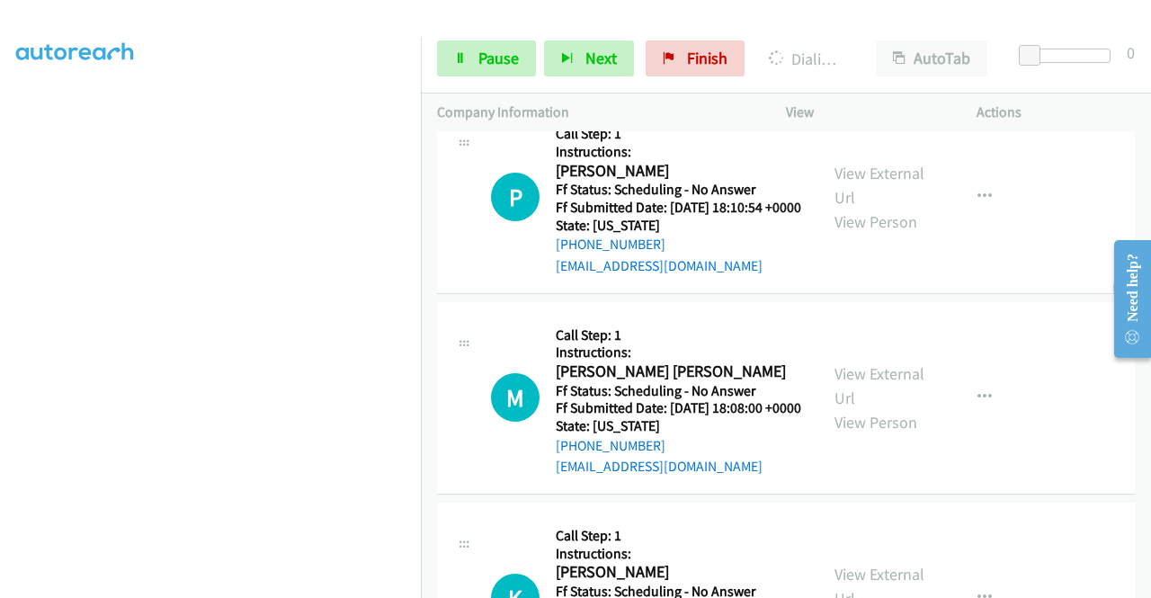
scroll to position [1912, 0]
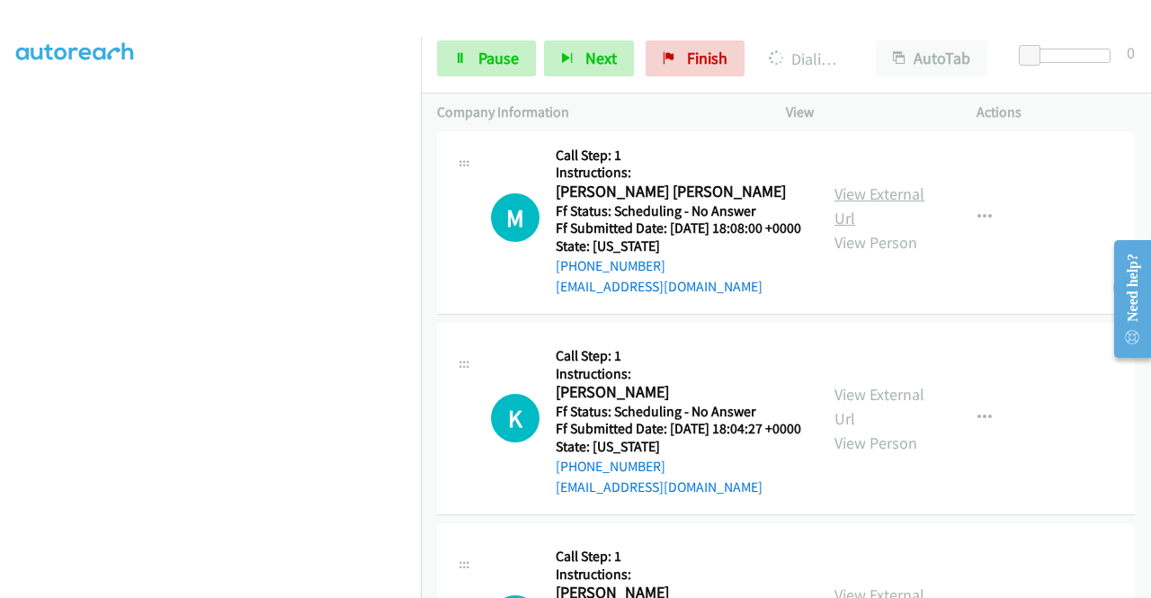
click at [863, 228] on link "View External Url" at bounding box center [879, 205] width 90 height 45
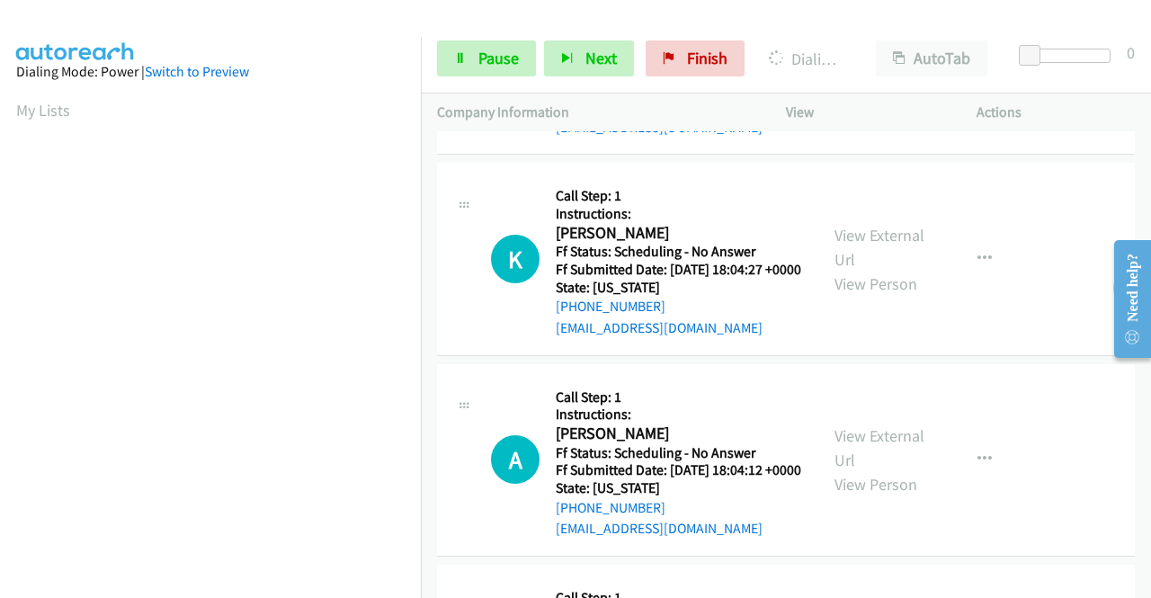
scroll to position [2220, 0]
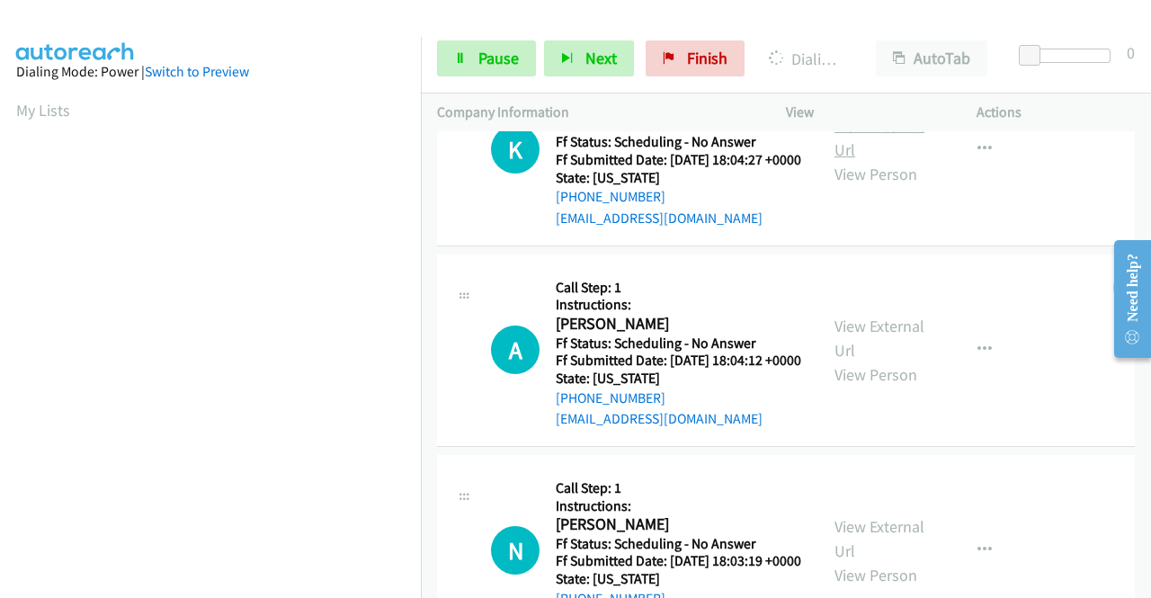
click at [896, 160] on link "View External Url" at bounding box center [879, 137] width 90 height 45
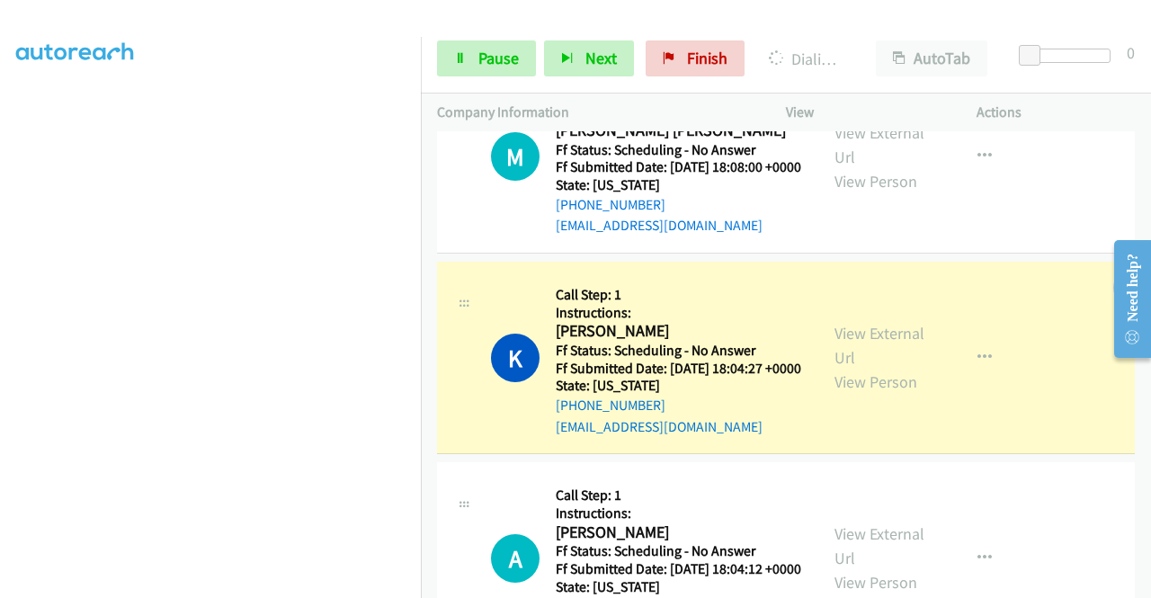
scroll to position [2079, 0]
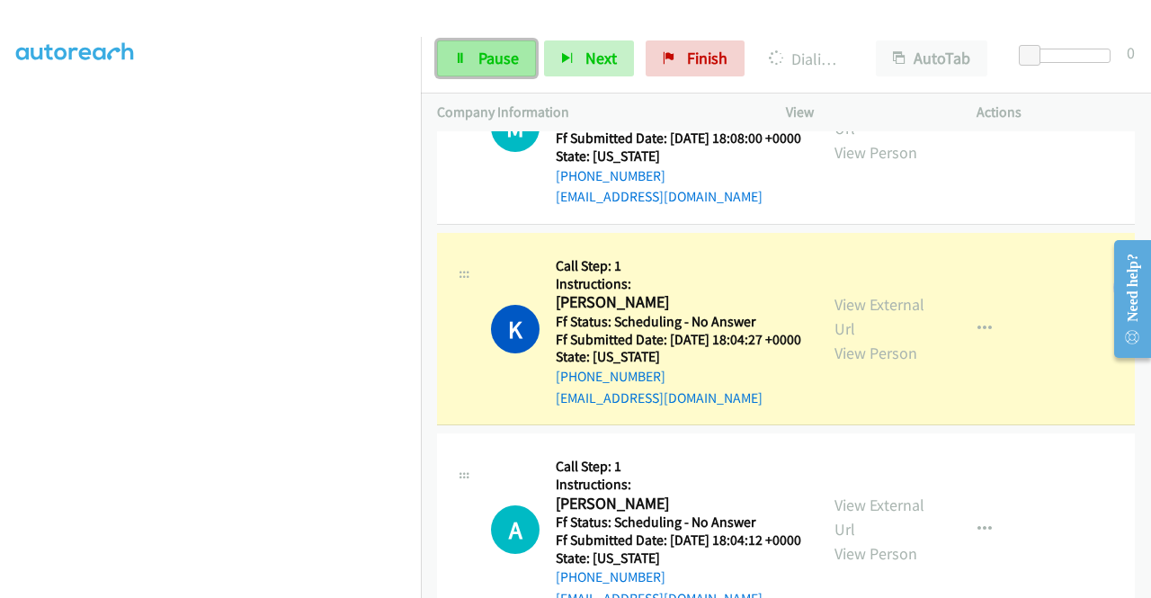
click at [490, 55] on span "Pause" at bounding box center [498, 58] width 40 height 21
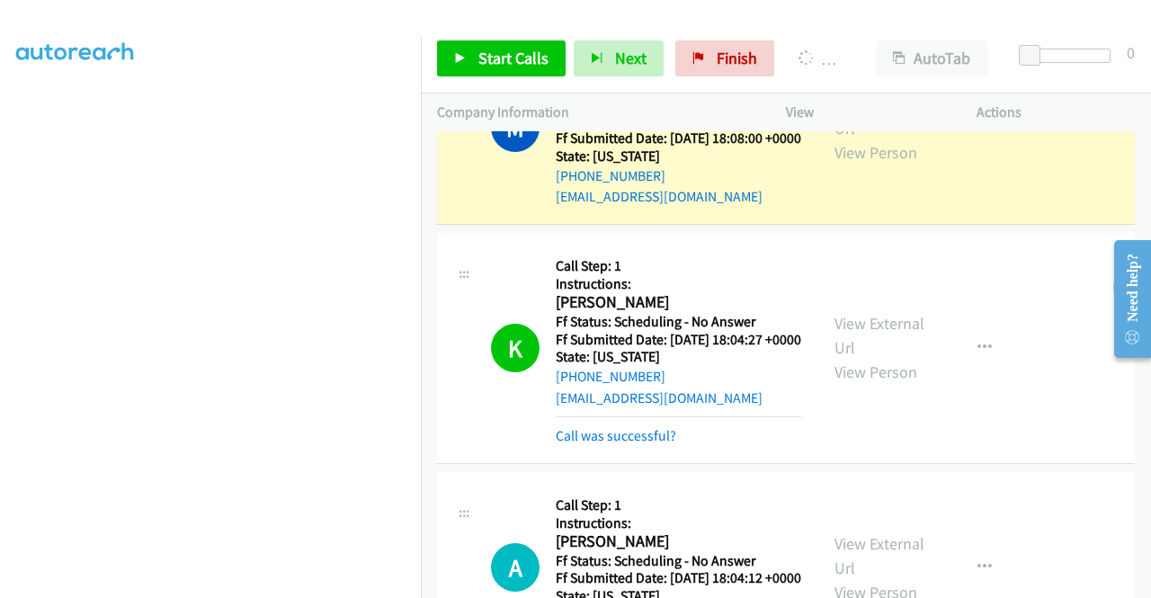
scroll to position [410, 0]
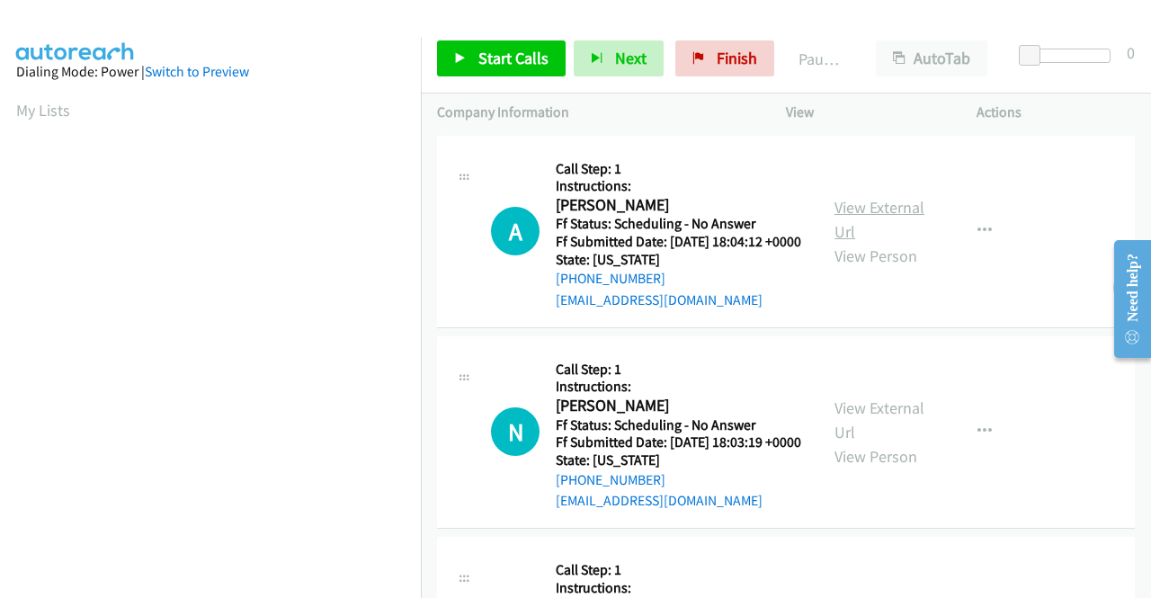
click at [862, 213] on link "View External Url" at bounding box center [879, 219] width 90 height 45
click at [870, 430] on link "View External Url" at bounding box center [879, 419] width 90 height 45
click at [900, 439] on link "View External Url" at bounding box center [879, 419] width 90 height 45
drag, startPoint x: 503, startPoint y: 53, endPoint x: 605, endPoint y: 49, distance: 102.6
click at [503, 53] on span "Start Calls" at bounding box center [513, 58] width 70 height 21
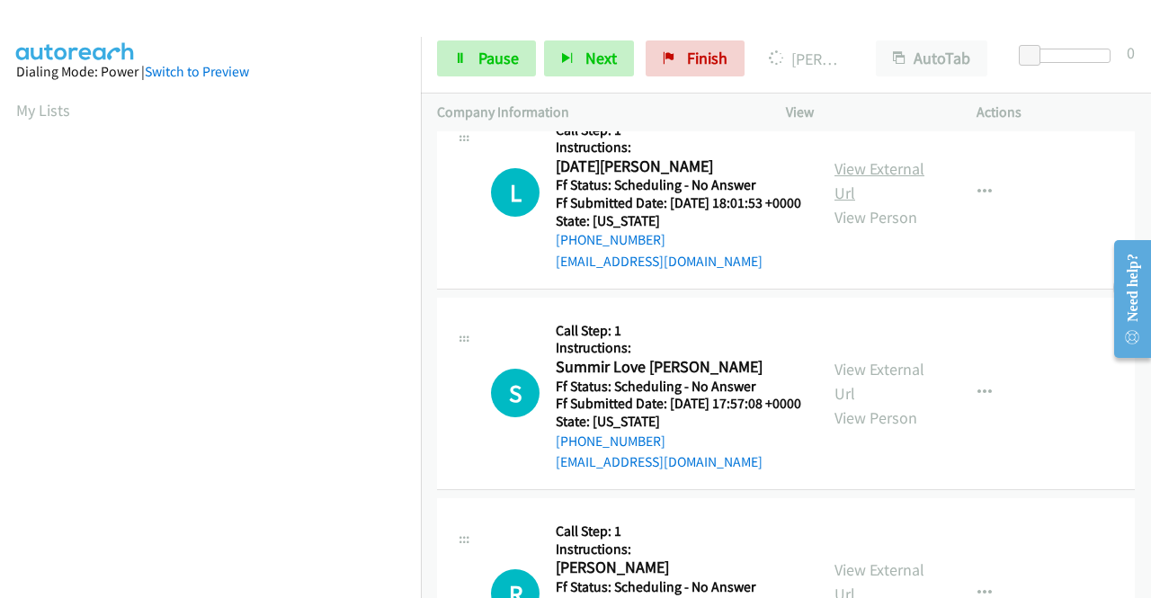
scroll to position [539, 0]
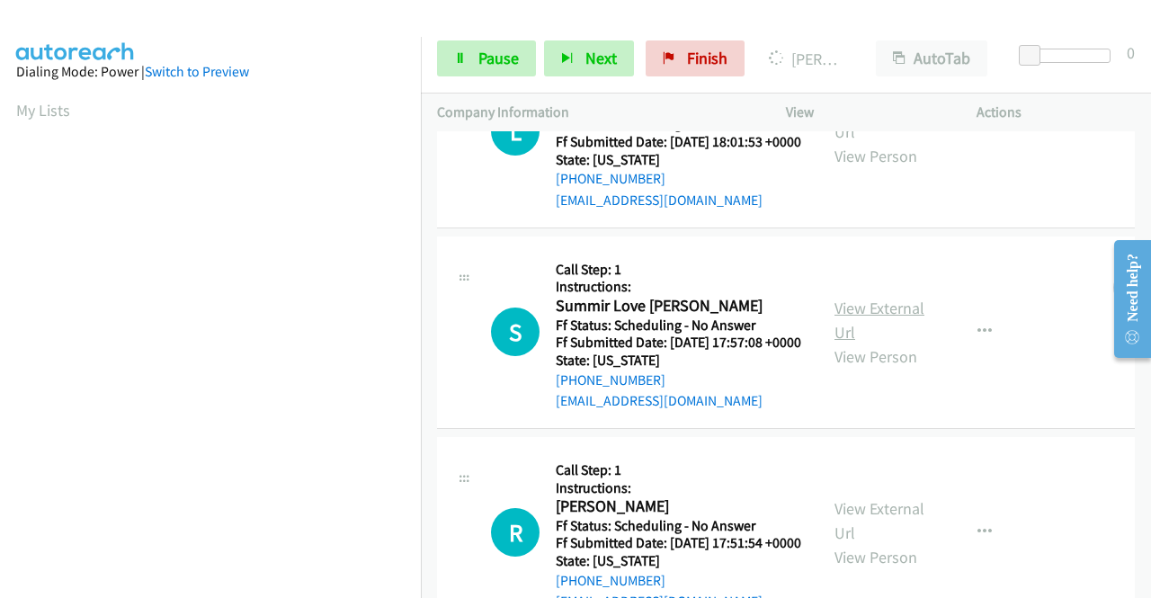
click at [888, 343] on link "View External Url" at bounding box center [879, 320] width 90 height 45
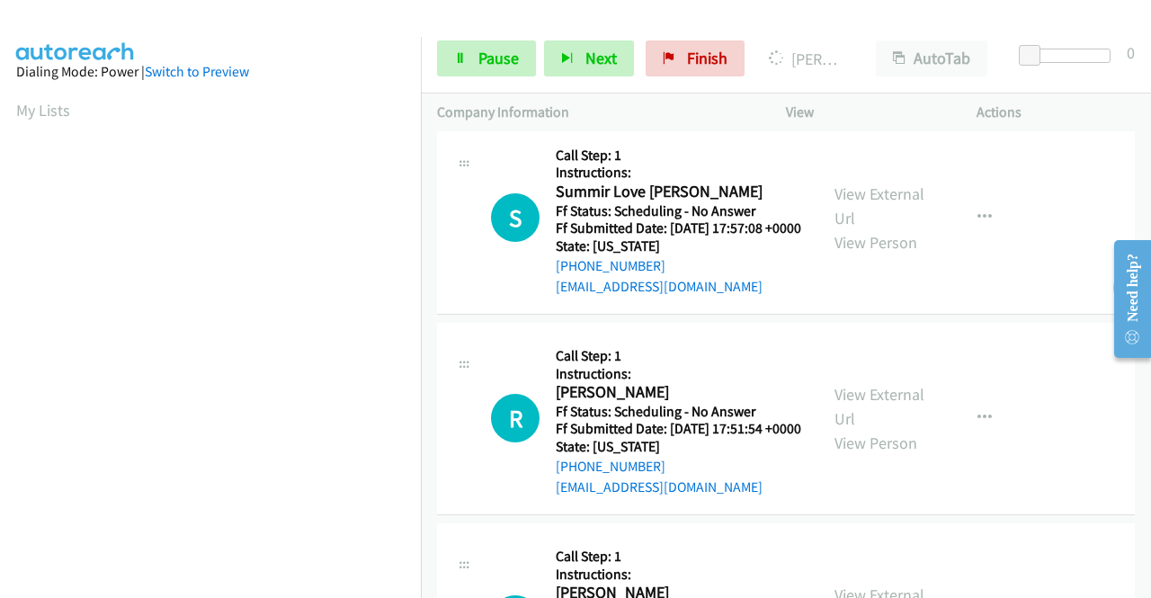
scroll to position [719, 0]
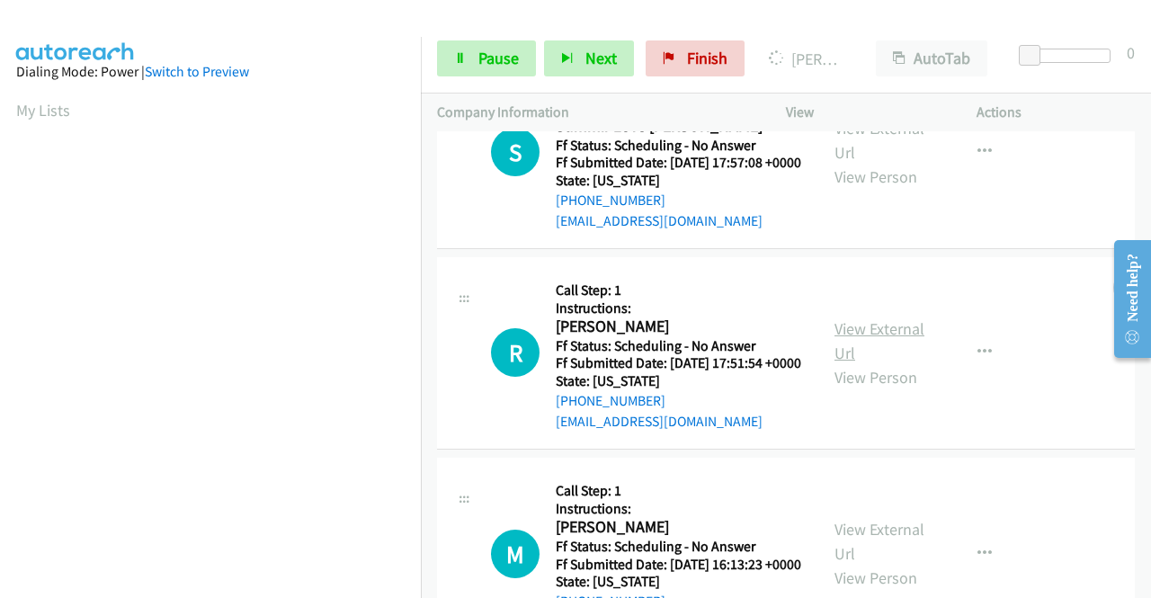
click at [878, 363] on link "View External Url" at bounding box center [879, 340] width 90 height 45
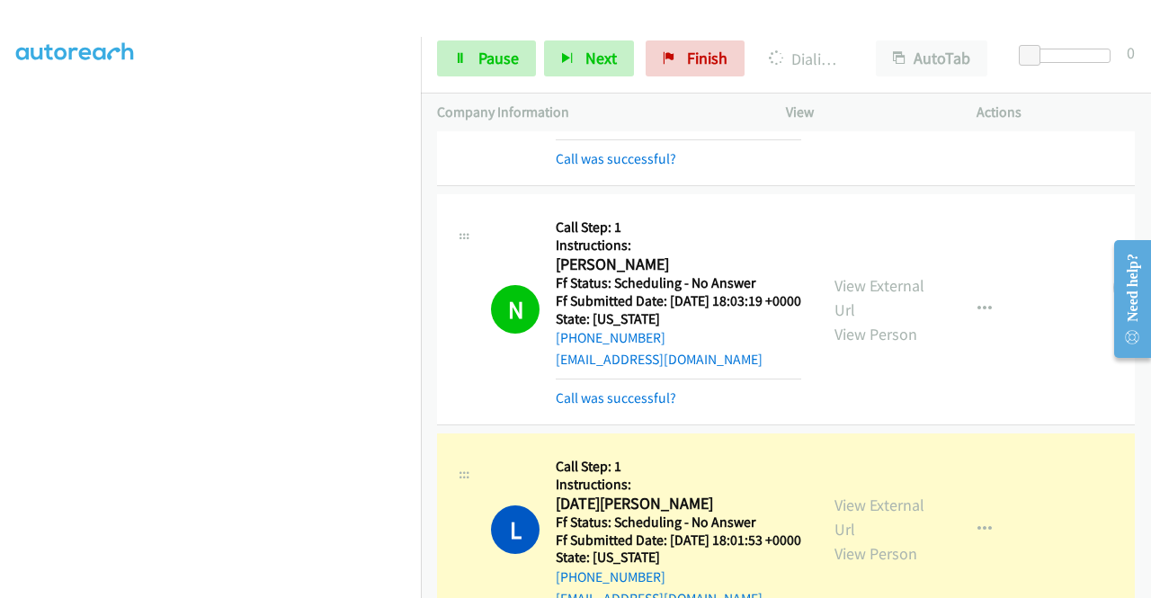
scroll to position [270, 0]
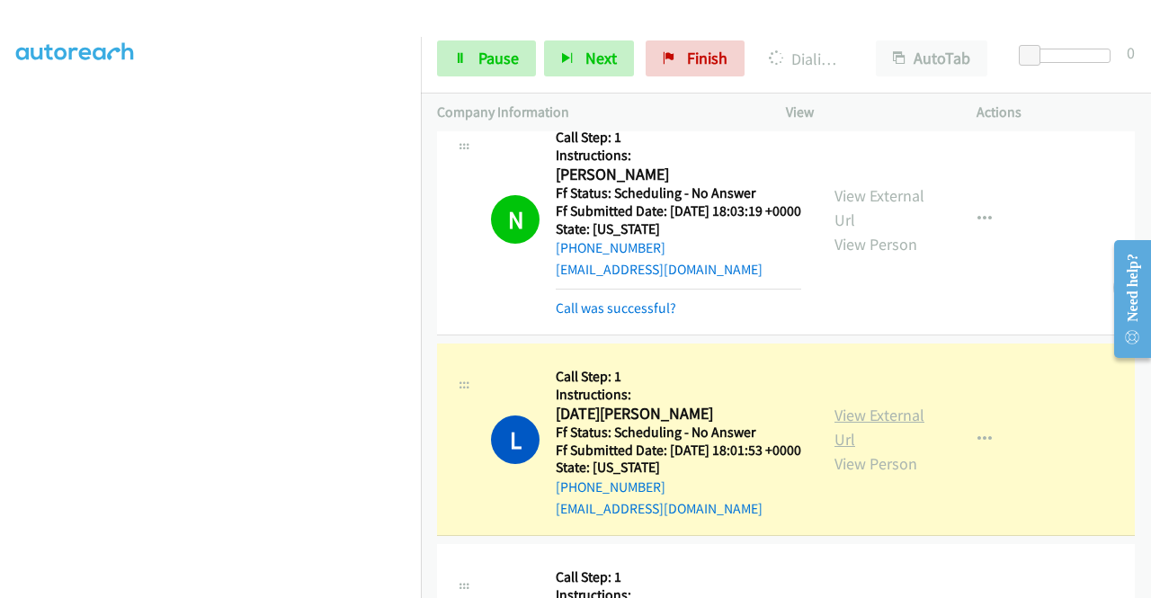
click at [856, 450] on link "View External Url" at bounding box center [879, 427] width 90 height 45
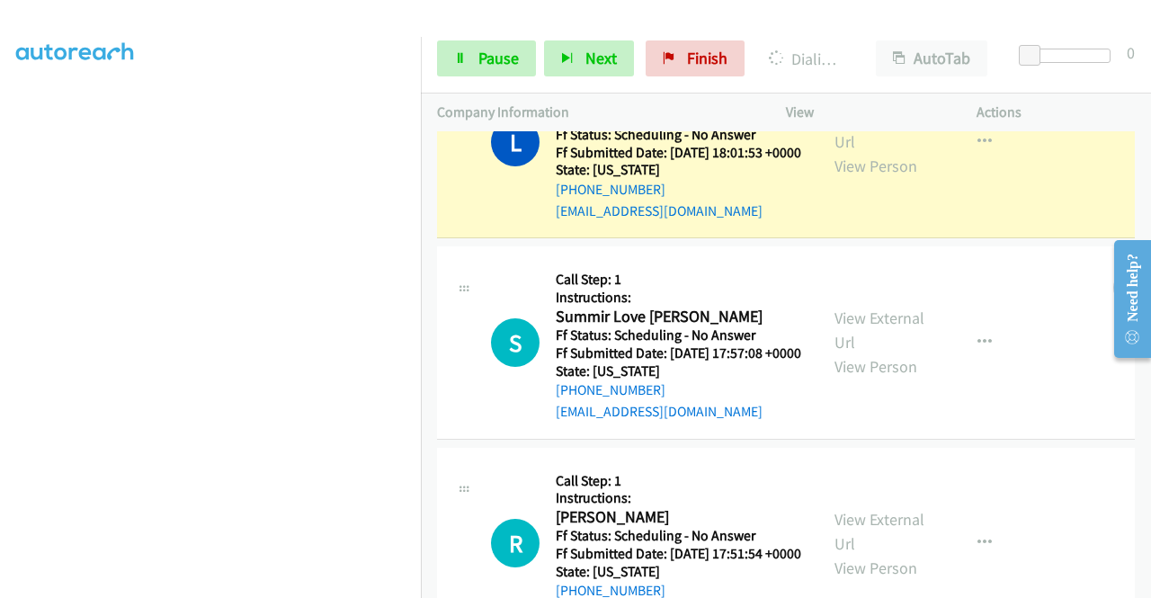
scroll to position [539, 0]
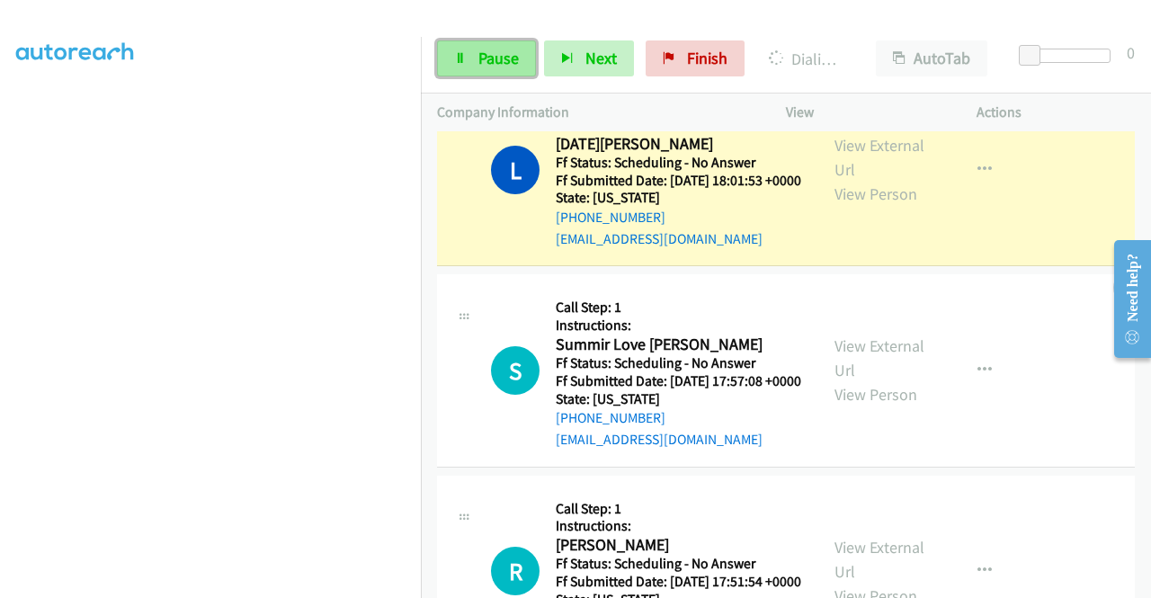
click at [485, 58] on span "Pause" at bounding box center [498, 58] width 40 height 21
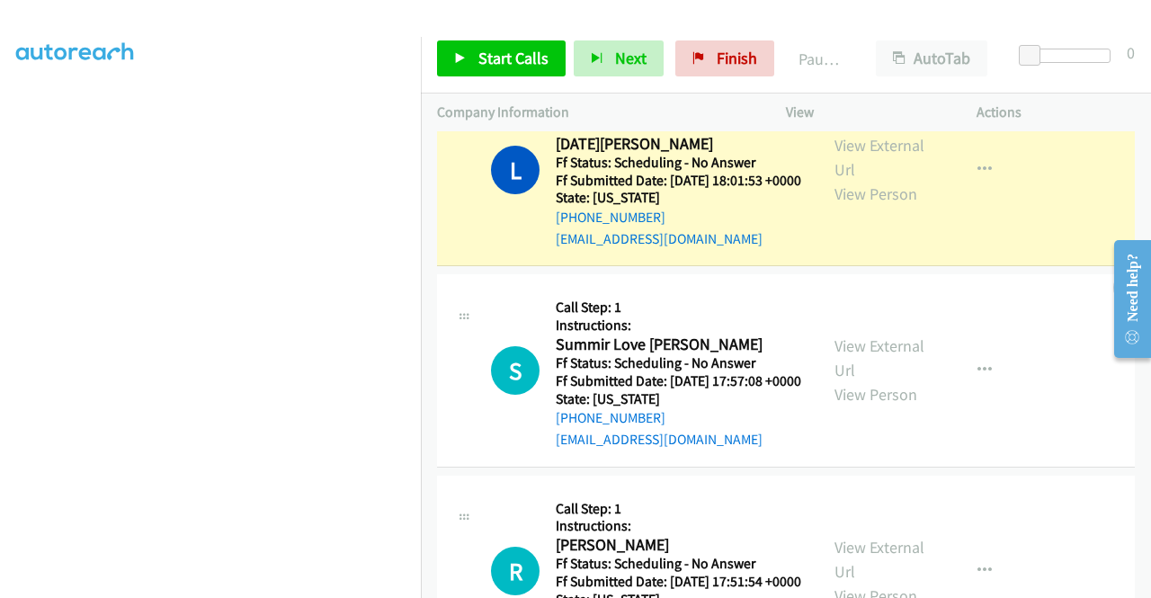
scroll to position [410, 0]
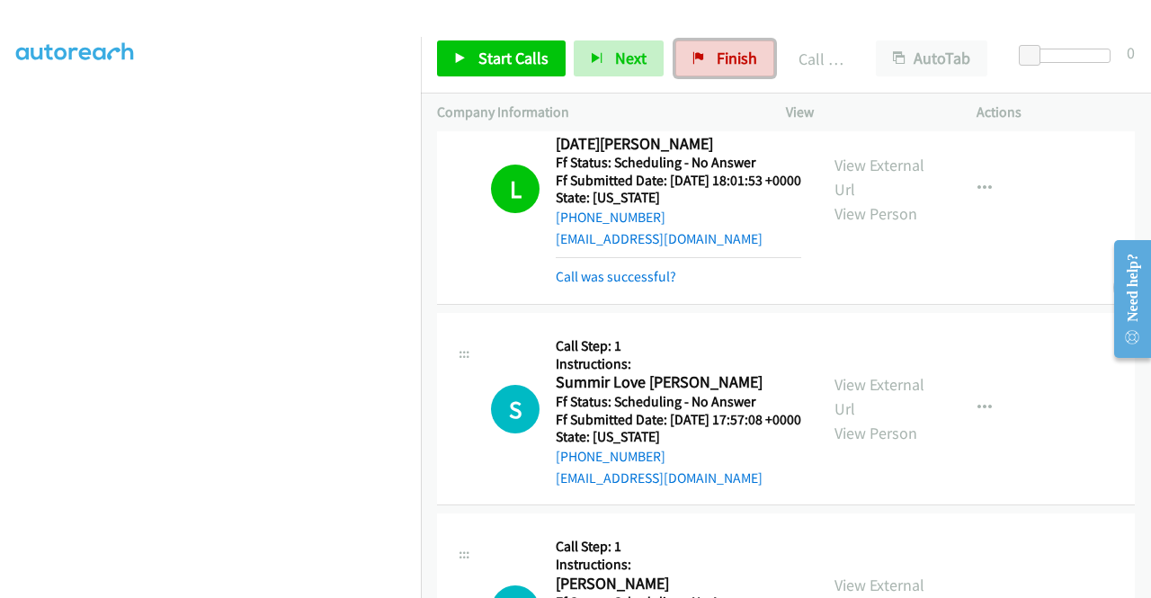
click at [717, 53] on span "Finish" at bounding box center [737, 58] width 40 height 21
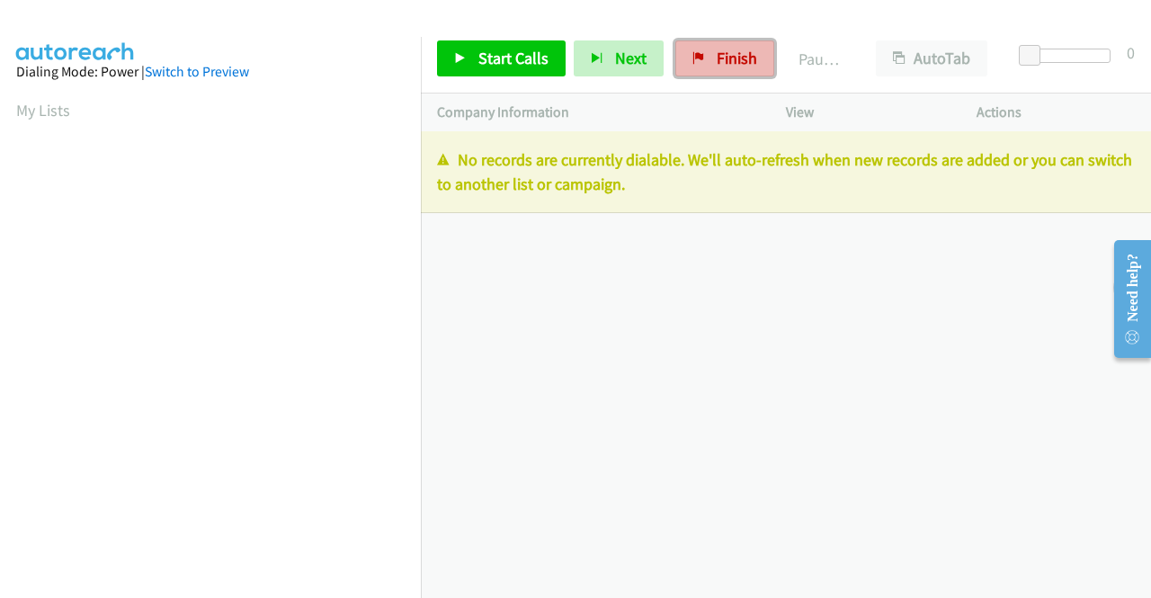
click at [727, 66] on span "Finish" at bounding box center [737, 58] width 40 height 21
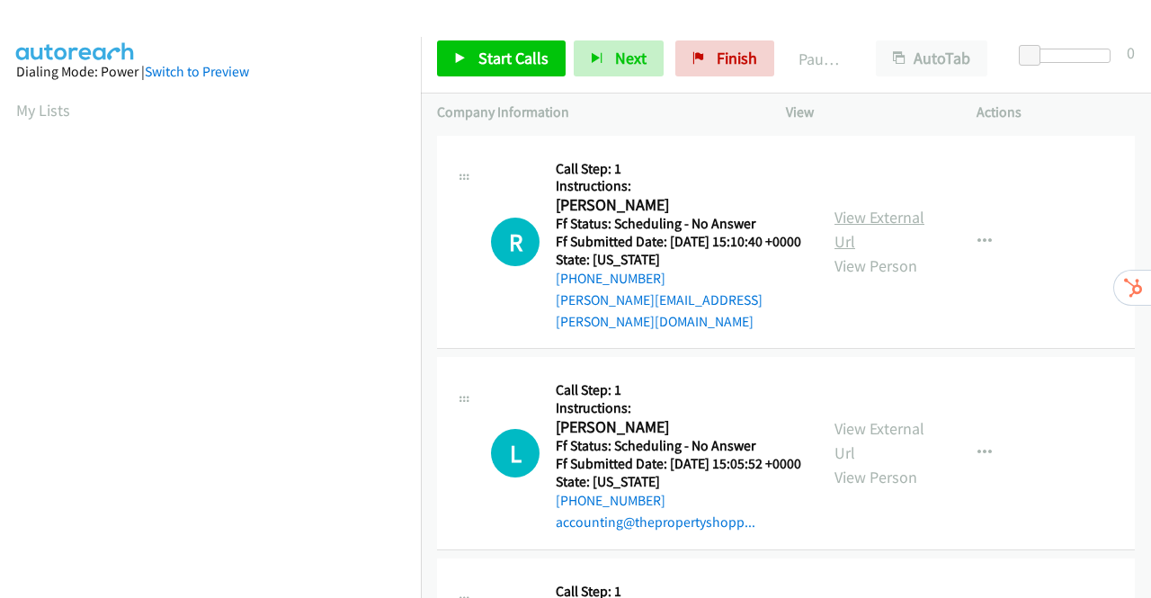
click at [851, 213] on link "View External Url" at bounding box center [879, 229] width 90 height 45
click at [876, 432] on link "View External Url" at bounding box center [879, 440] width 90 height 45
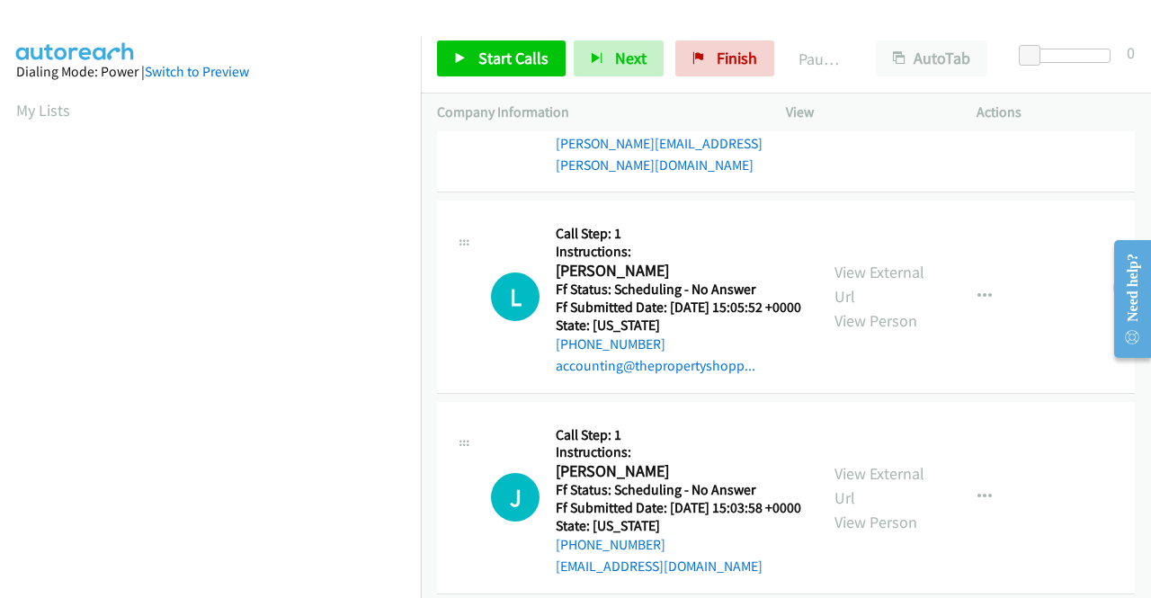
scroll to position [270, 0]
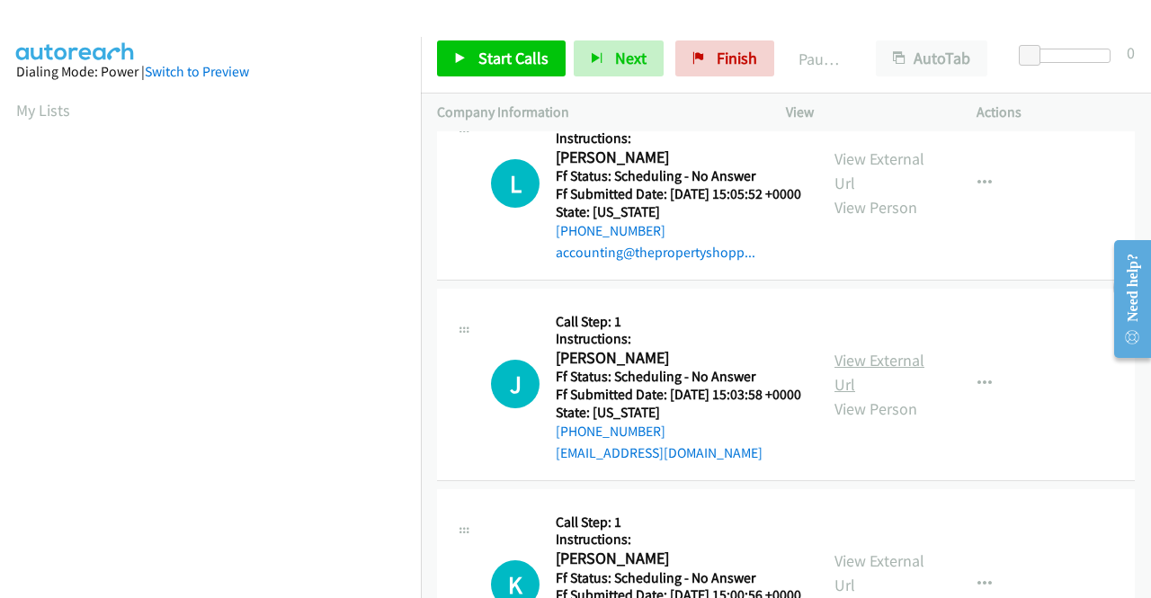
click at [877, 378] on link "View External Url" at bounding box center [879, 372] width 90 height 45
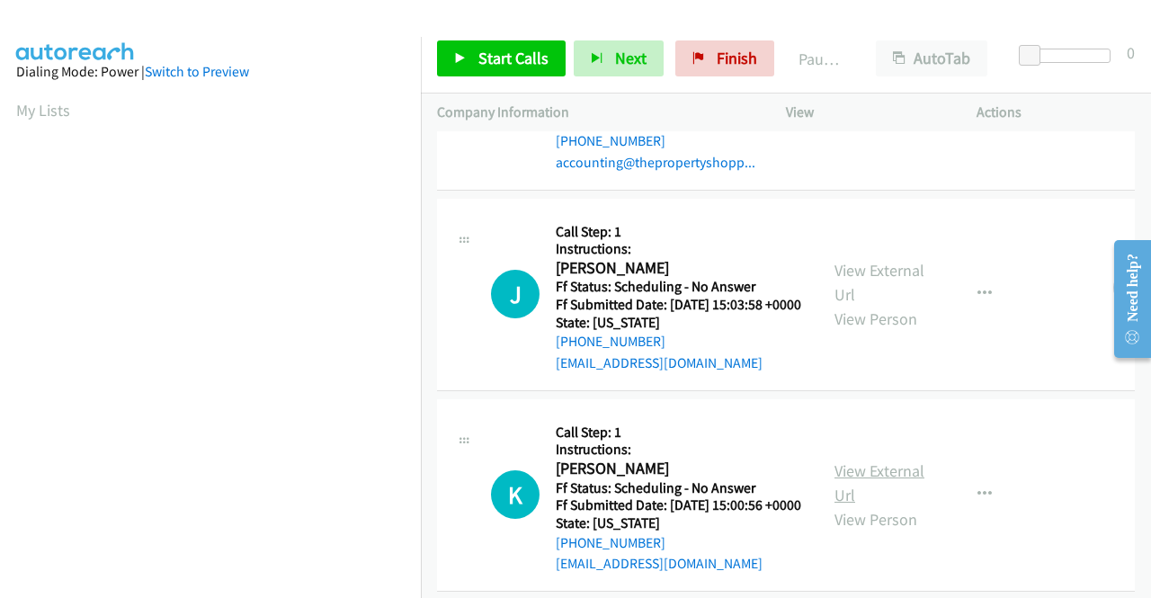
click at [871, 505] on link "View External Url" at bounding box center [879, 482] width 90 height 45
drag, startPoint x: 507, startPoint y: 60, endPoint x: 559, endPoint y: 61, distance: 52.2
click at [507, 60] on span "Start Calls" at bounding box center [513, 58] width 70 height 21
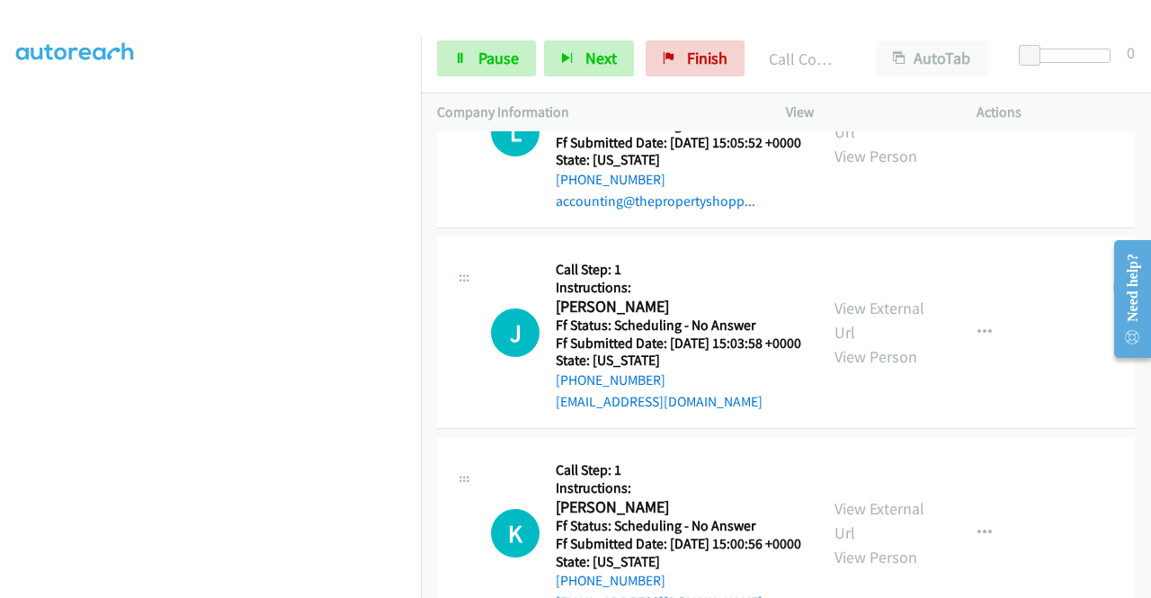
scroll to position [397, 0]
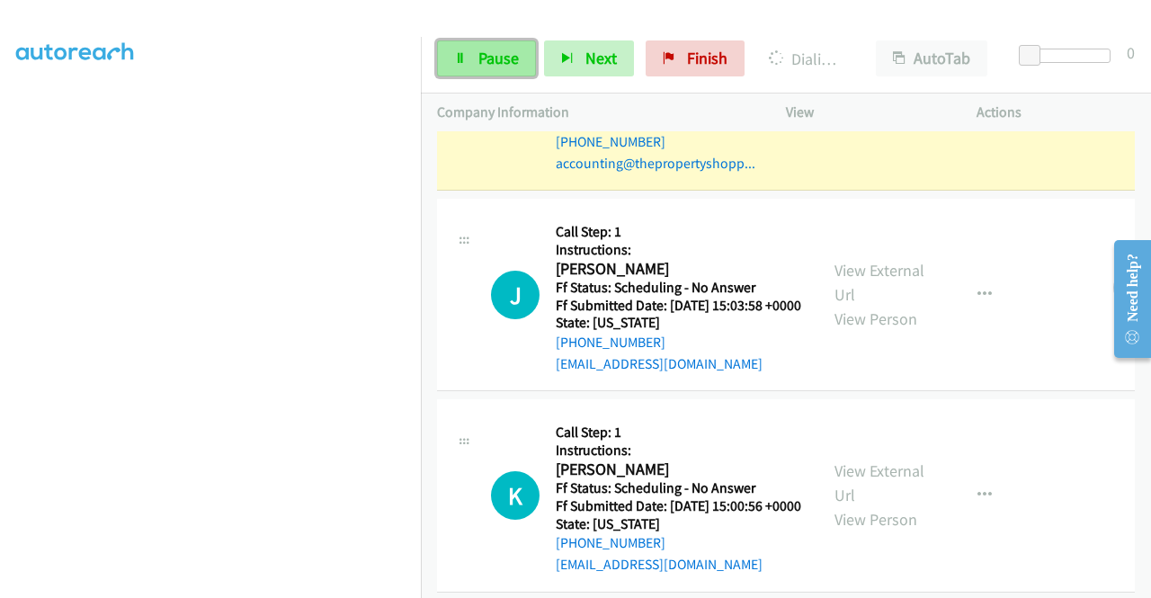
click at [479, 63] on span "Pause" at bounding box center [498, 58] width 40 height 21
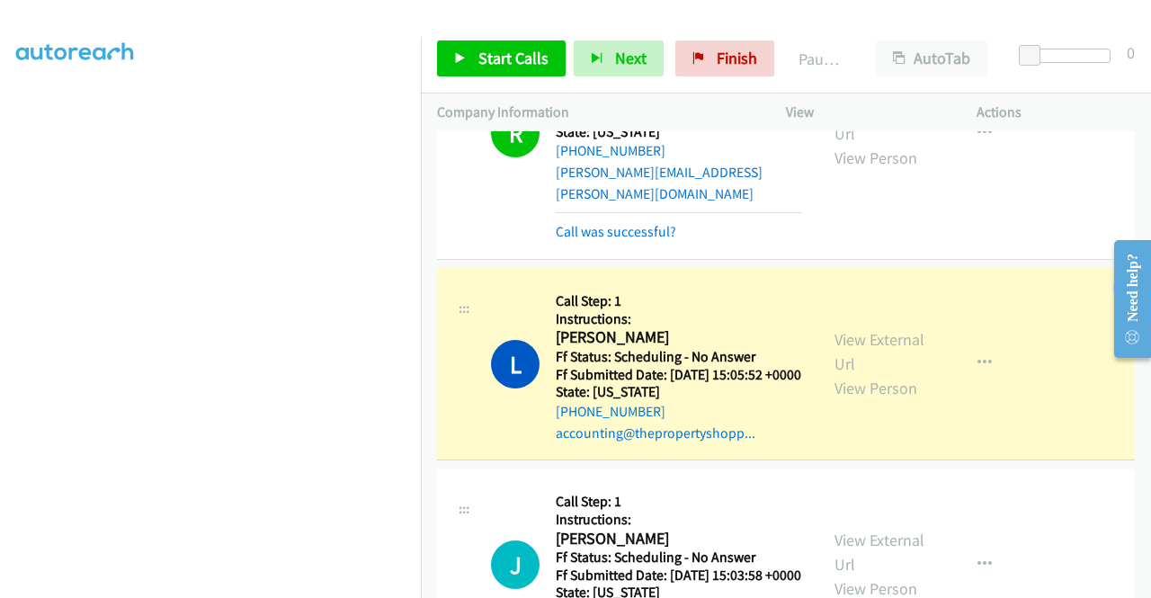
scroll to position [218, 0]
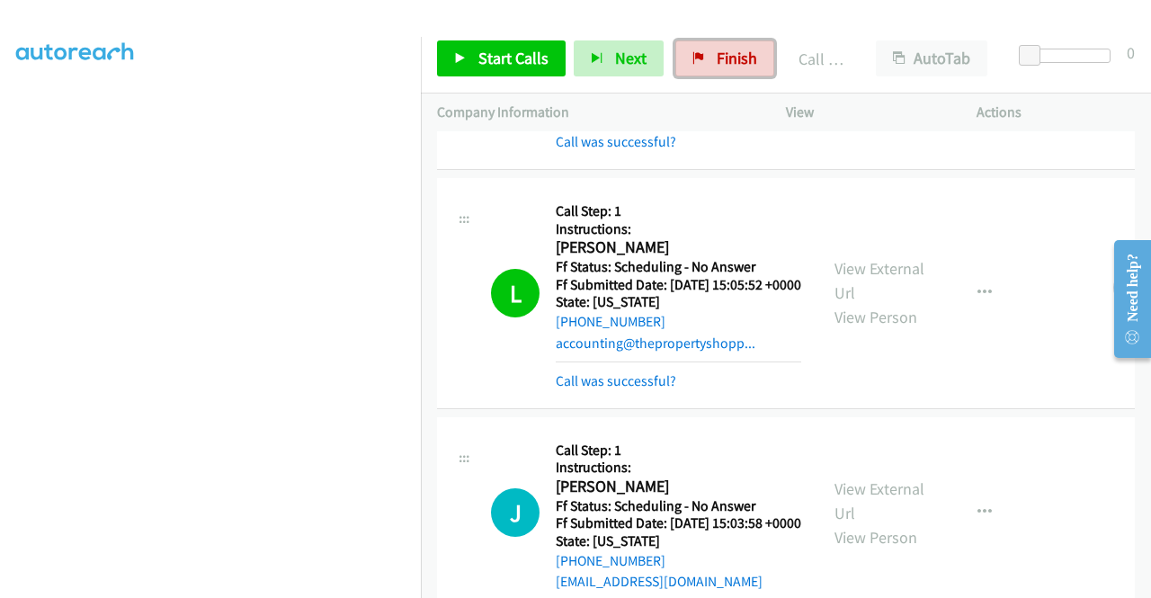
click at [717, 66] on span "Finish" at bounding box center [737, 58] width 40 height 21
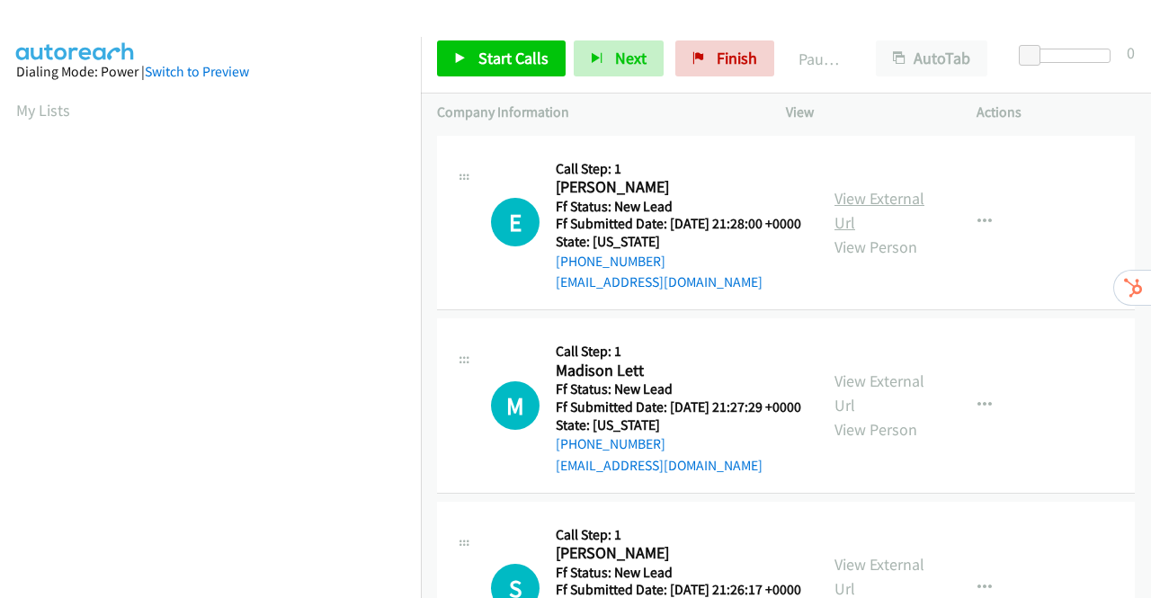
click at [880, 206] on link "View External Url" at bounding box center [879, 210] width 90 height 45
click at [874, 405] on link "View External Url" at bounding box center [879, 392] width 90 height 45
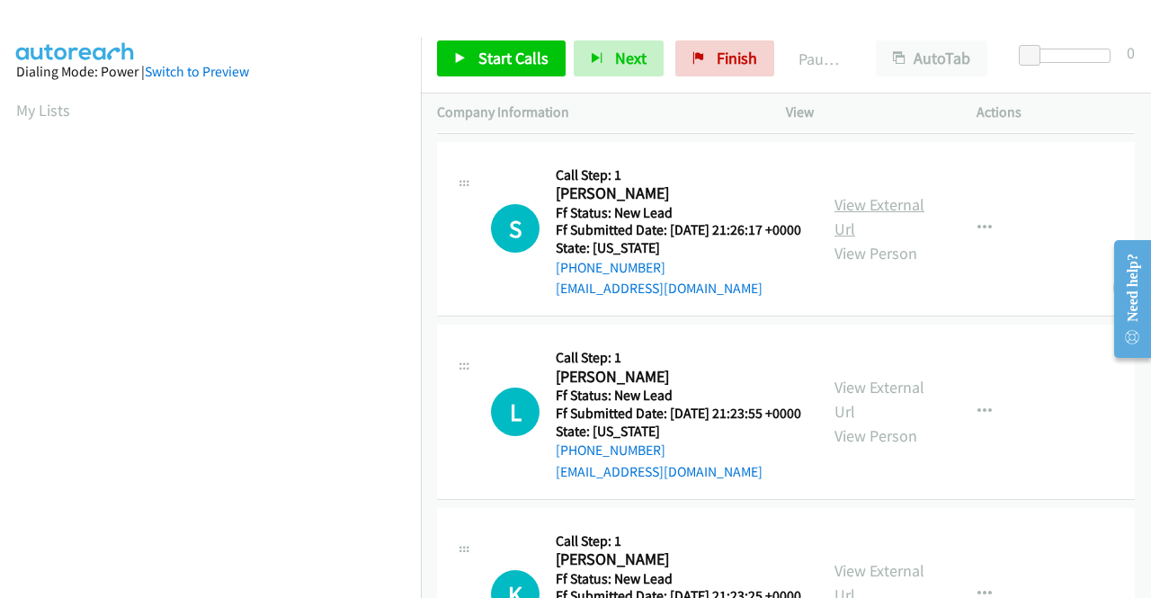
click at [885, 239] on link "View External Url" at bounding box center [879, 216] width 90 height 45
drag, startPoint x: 509, startPoint y: 57, endPoint x: 592, endPoint y: 48, distance: 83.2
click at [509, 58] on span "Start Calls" at bounding box center [513, 58] width 70 height 21
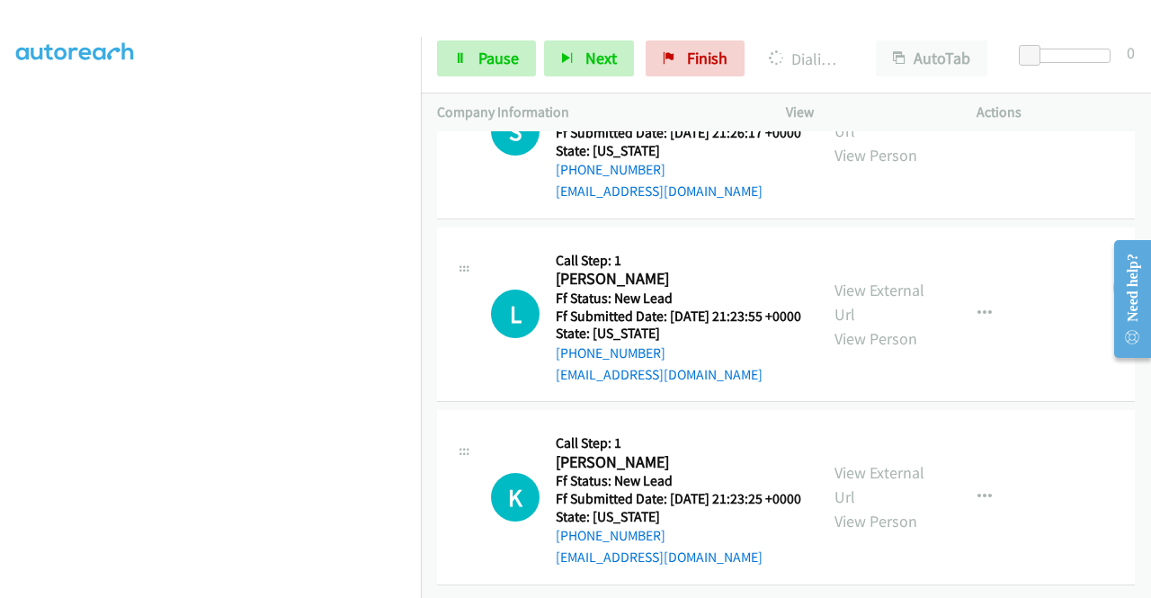
scroll to position [325, 0]
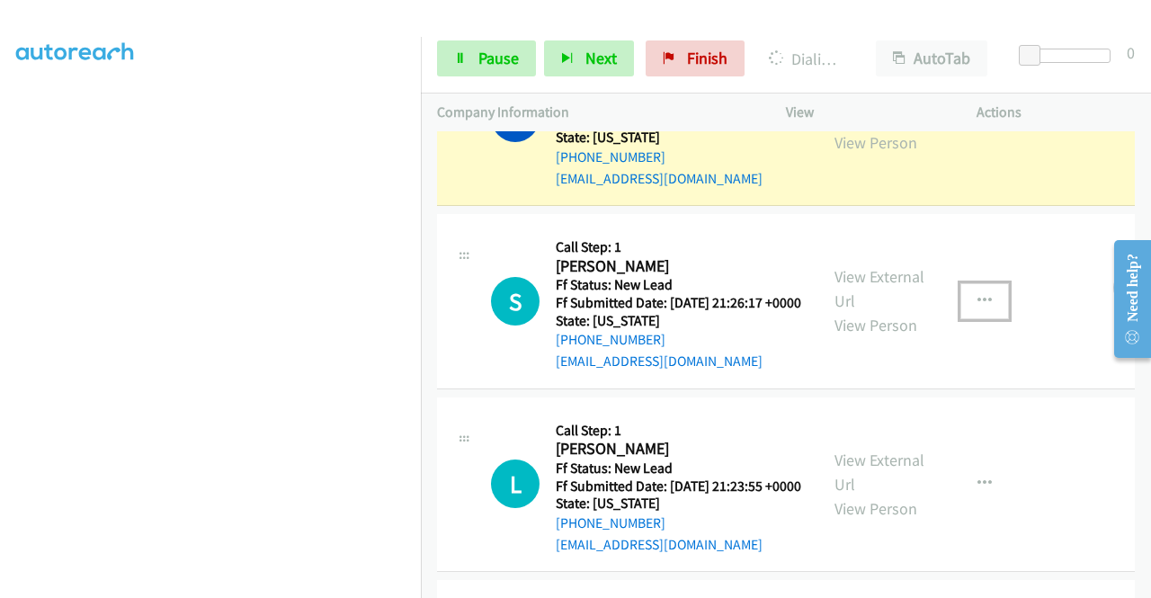
click at [966, 319] on button "button" at bounding box center [984, 301] width 49 height 36
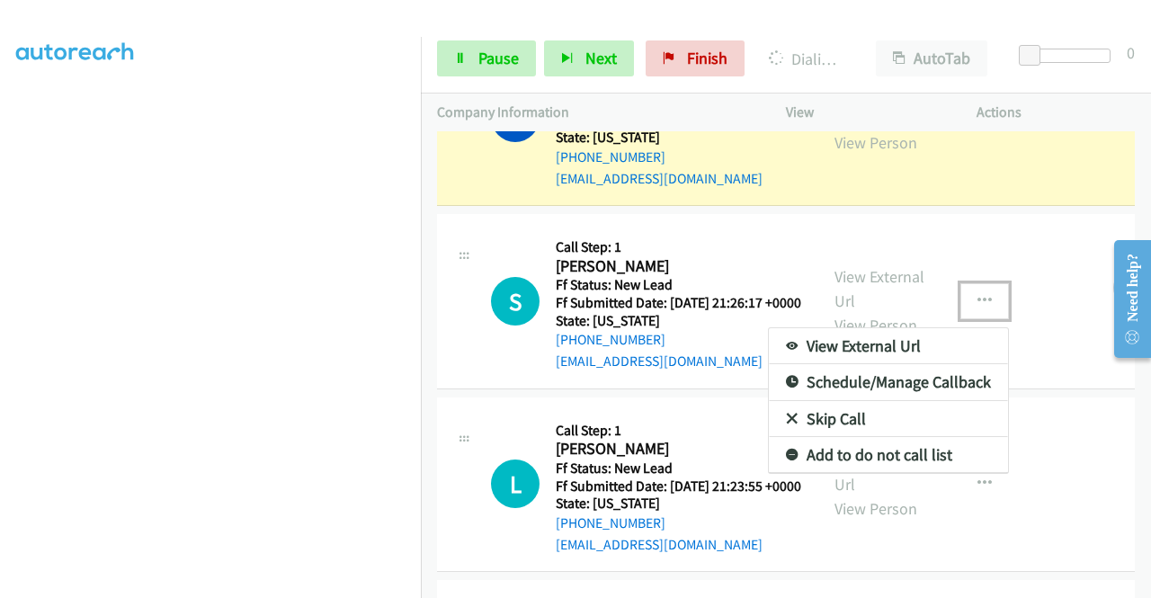
click at [836, 437] on link "Skip Call" at bounding box center [888, 419] width 239 height 36
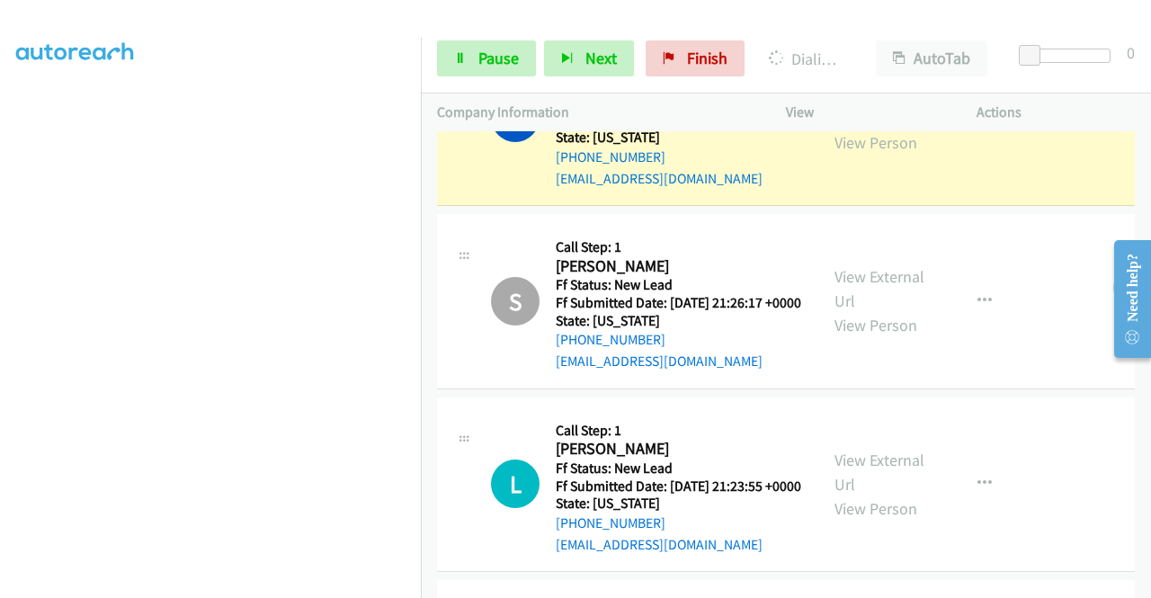
scroll to position [410, 0]
click at [513, 57] on span "Pause" at bounding box center [498, 58] width 40 height 21
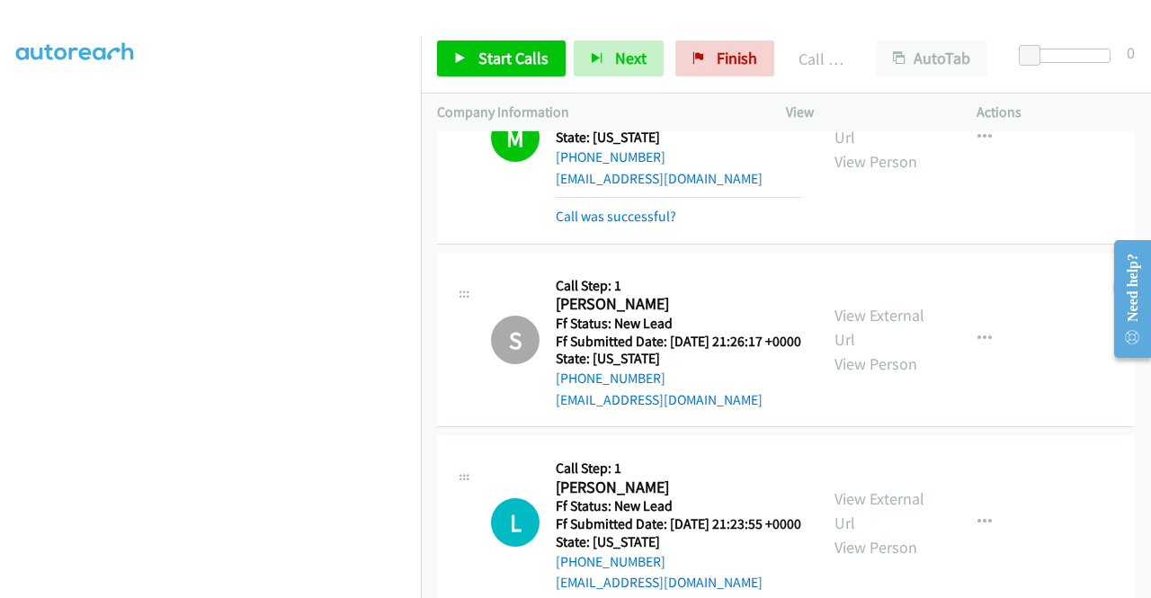
scroll to position [345, 0]
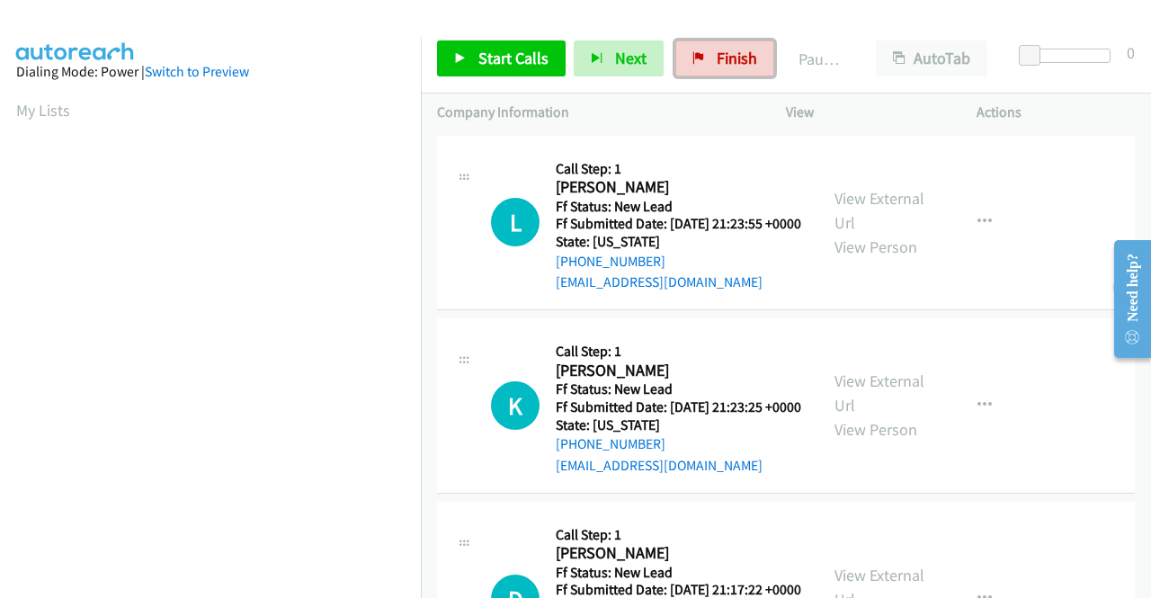
click at [742, 53] on span "Finish" at bounding box center [737, 58] width 40 height 21
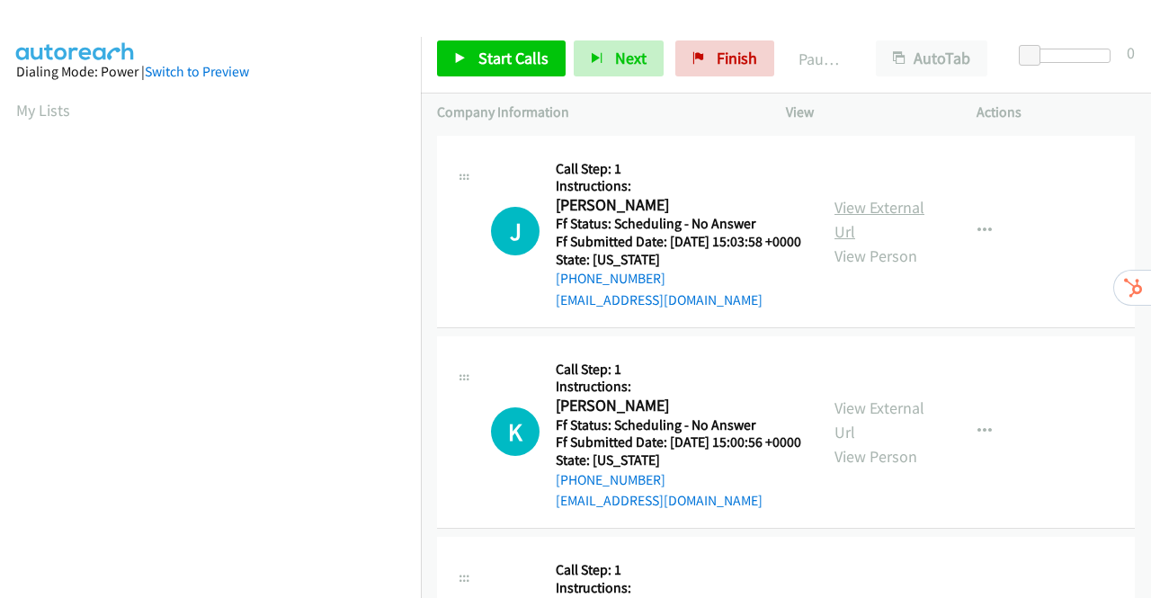
click at [856, 216] on link "View External Url" at bounding box center [879, 219] width 90 height 45
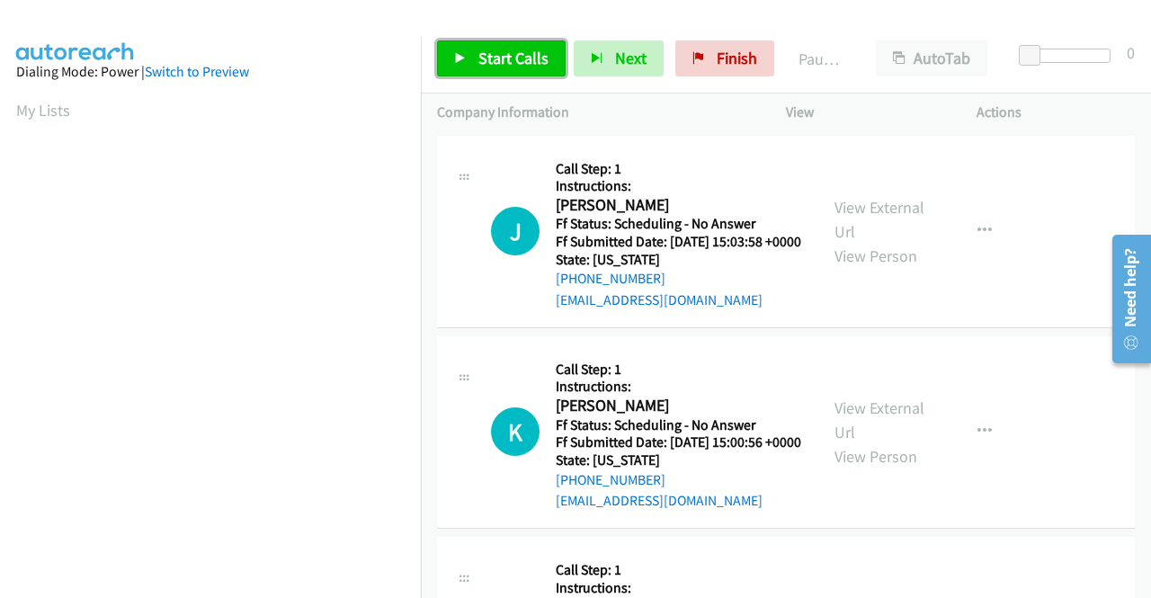
drag, startPoint x: 517, startPoint y: 51, endPoint x: 656, endPoint y: 183, distance: 191.4
click at [517, 53] on span "Start Calls" at bounding box center [513, 58] width 70 height 21
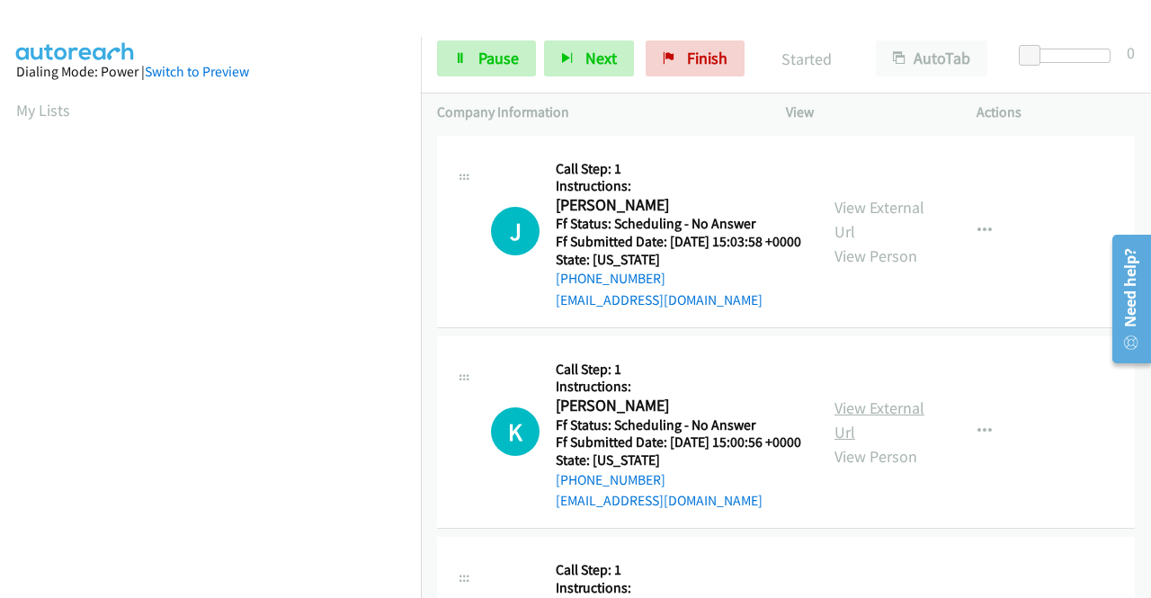
click at [904, 437] on link "View External Url" at bounding box center [879, 419] width 90 height 45
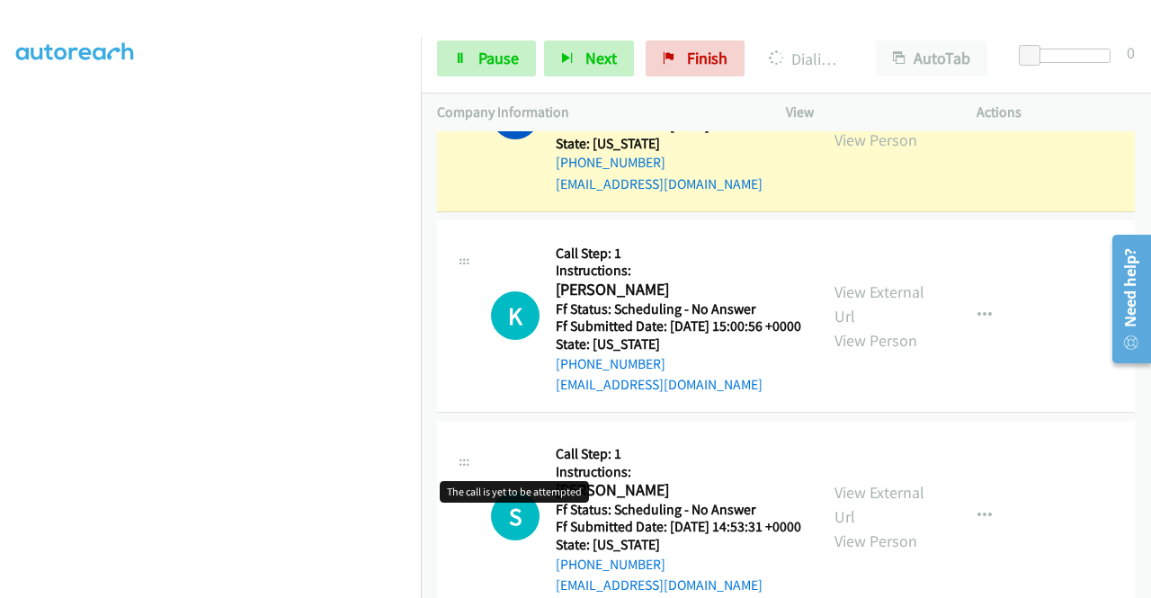
scroll to position [180, 0]
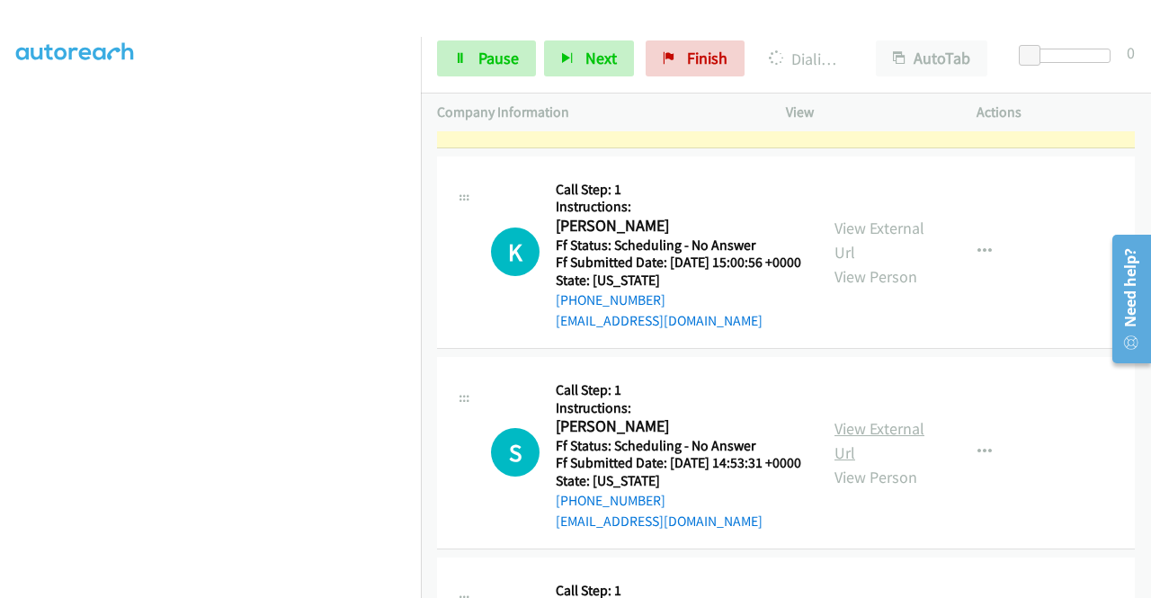
click at [856, 463] on link "View External Url" at bounding box center [879, 440] width 90 height 45
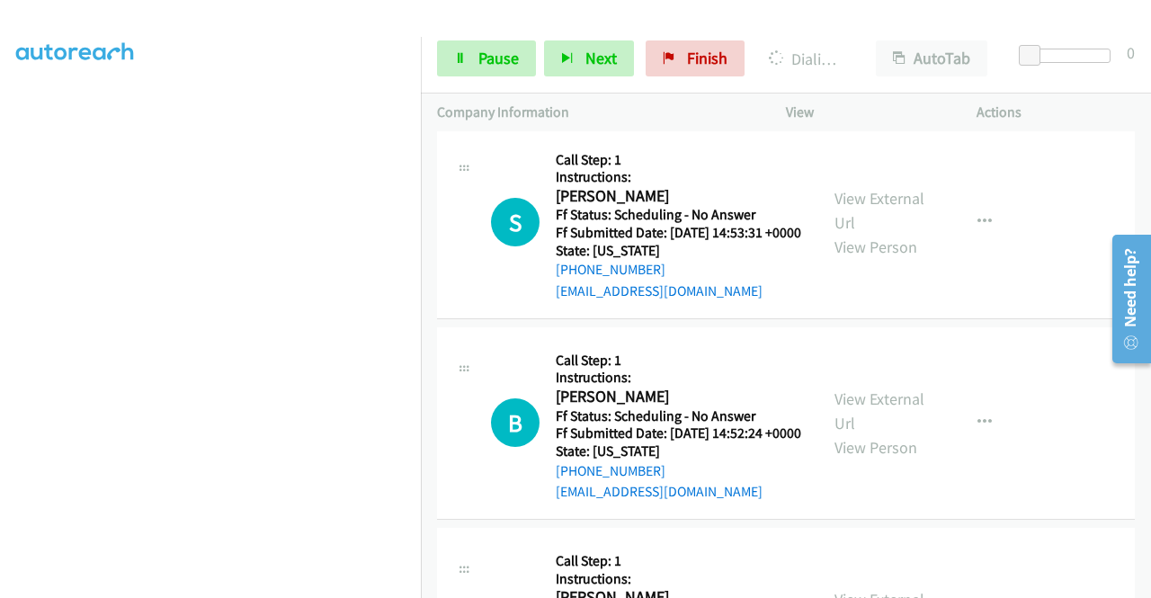
scroll to position [450, 0]
click at [873, 432] on link "View External Url" at bounding box center [879, 410] width 90 height 45
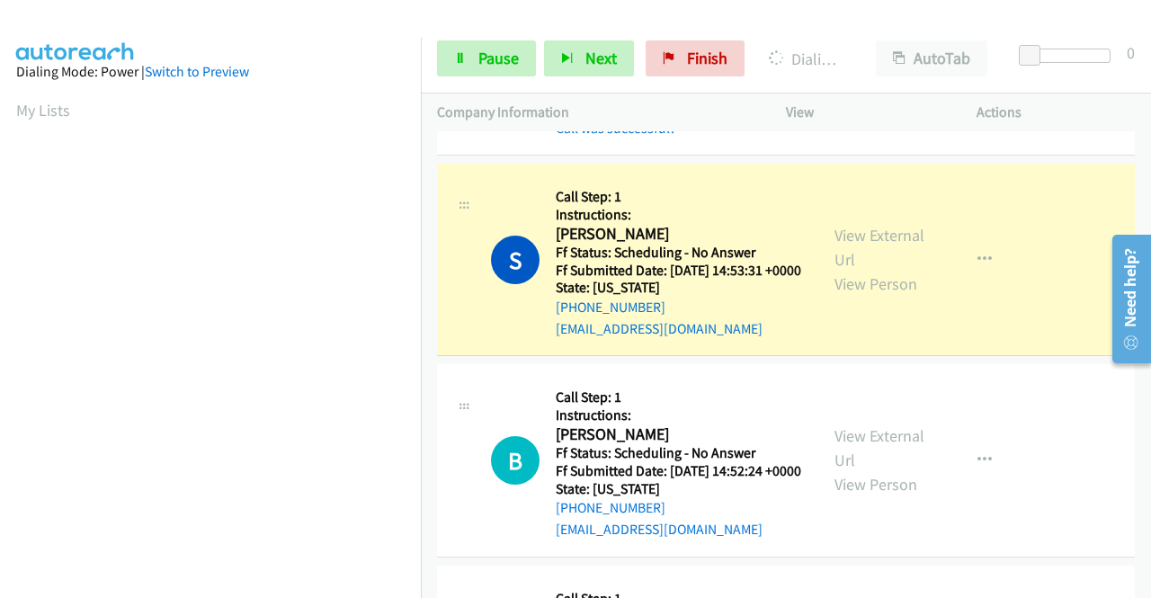
scroll to position [719, 0]
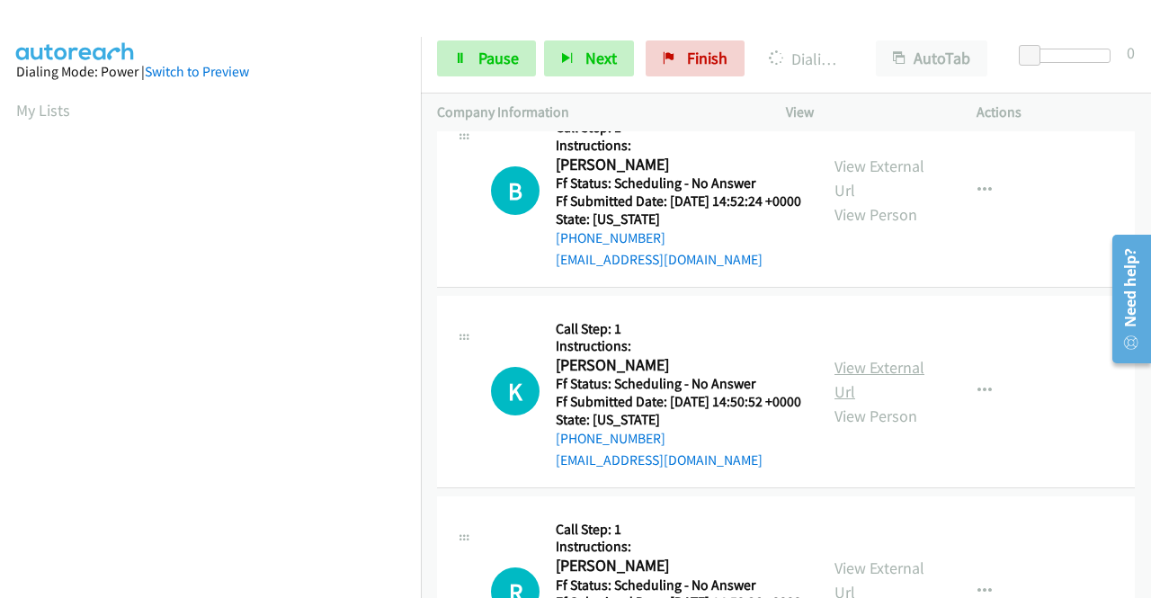
click at [872, 402] on link "View External Url" at bounding box center [879, 379] width 90 height 45
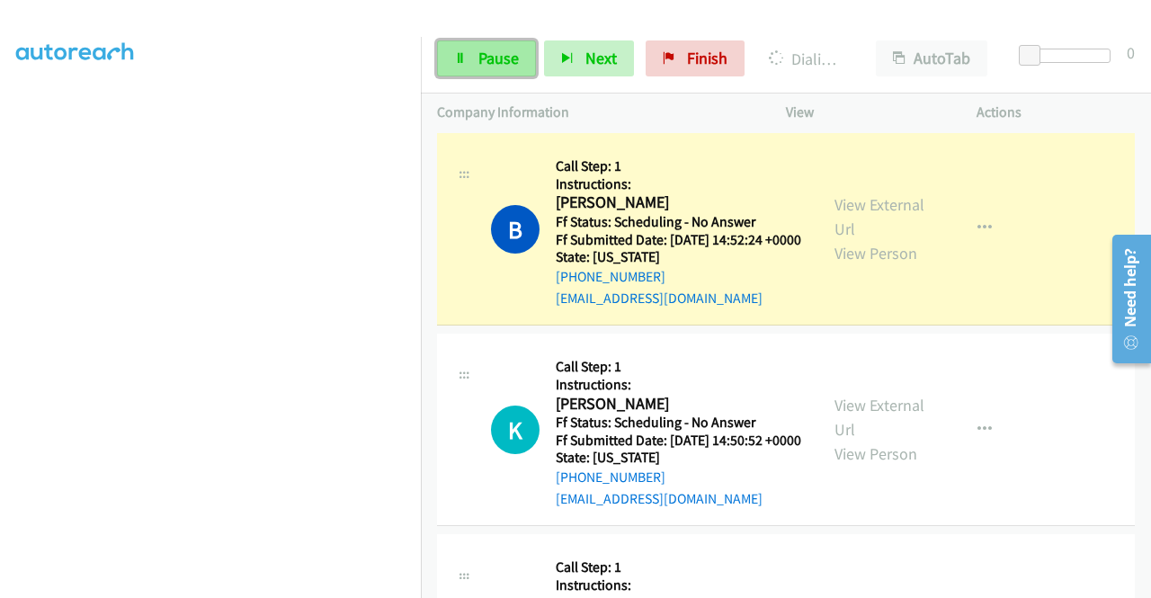
click at [478, 60] on span "Pause" at bounding box center [498, 58] width 40 height 21
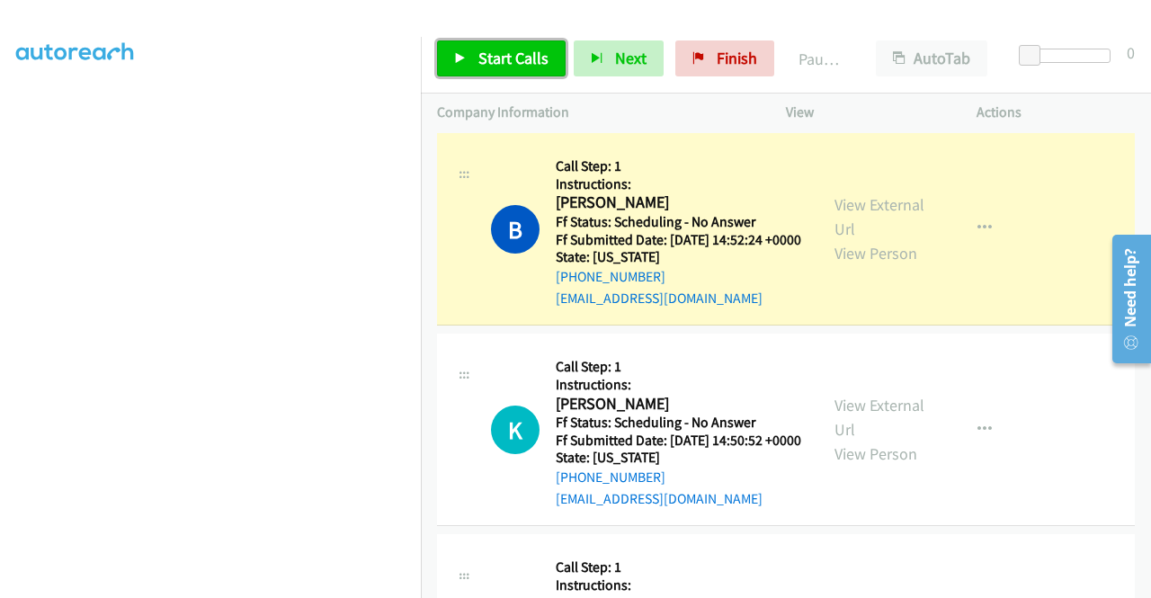
click at [492, 55] on span "Start Calls" at bounding box center [513, 58] width 70 height 21
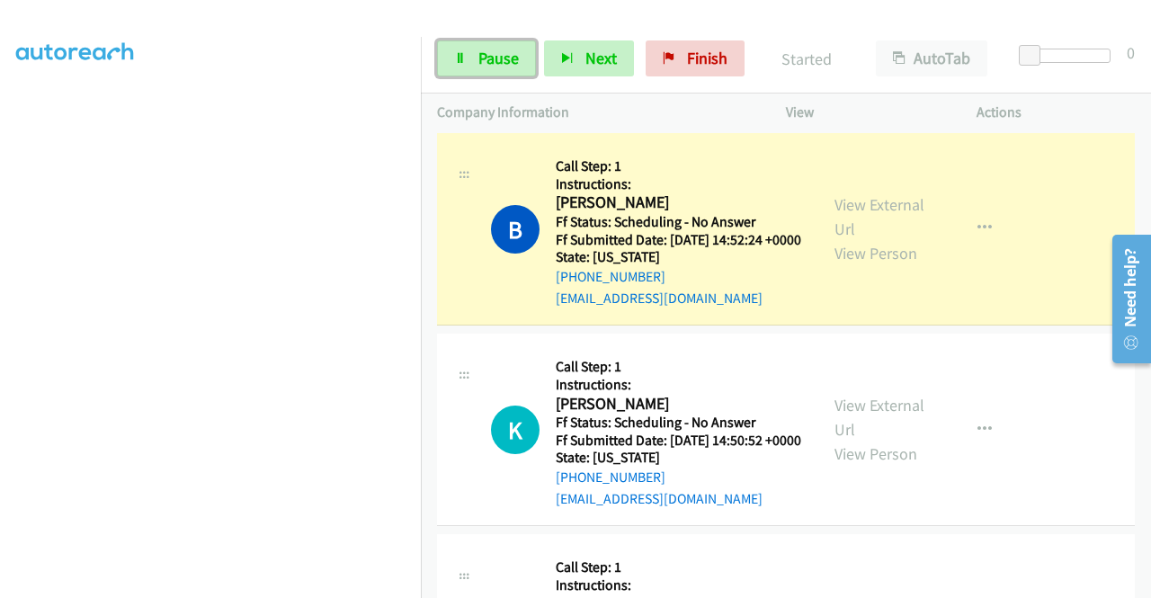
click at [492, 55] on span "Pause" at bounding box center [498, 58] width 40 height 21
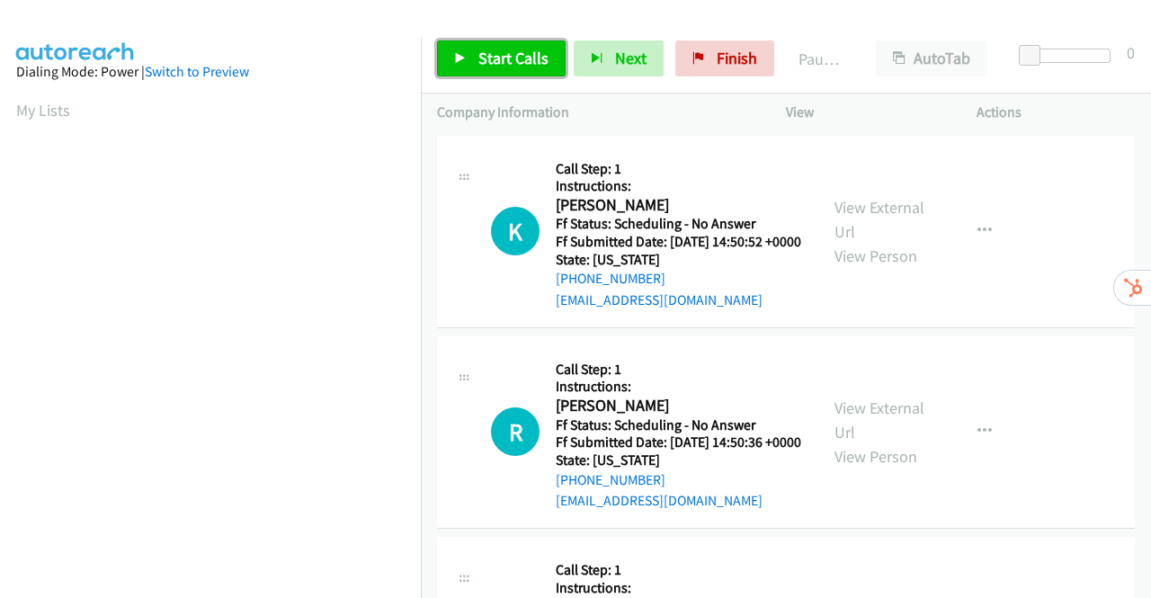
click at [484, 54] on span "Start Calls" at bounding box center [513, 58] width 70 height 21
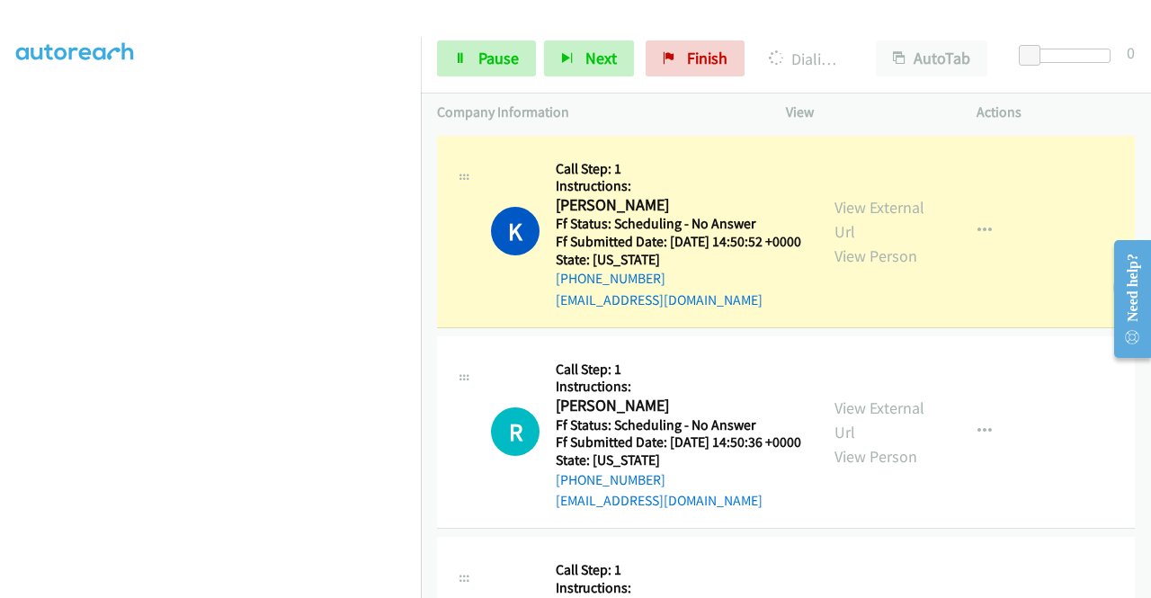
scroll to position [410, 0]
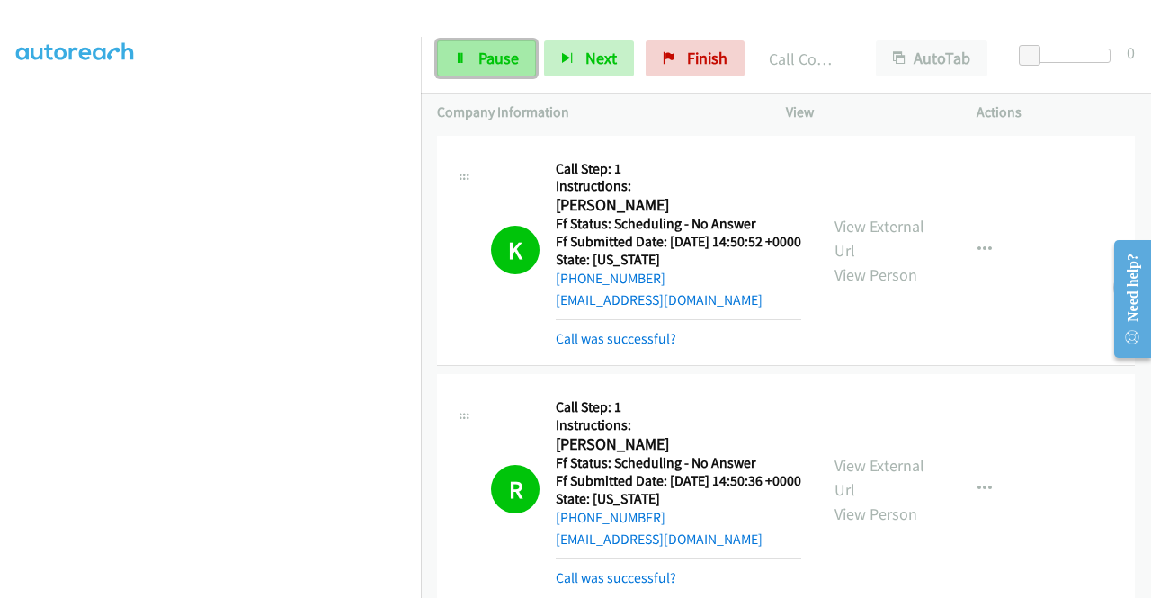
click at [498, 58] on span "Pause" at bounding box center [498, 58] width 40 height 21
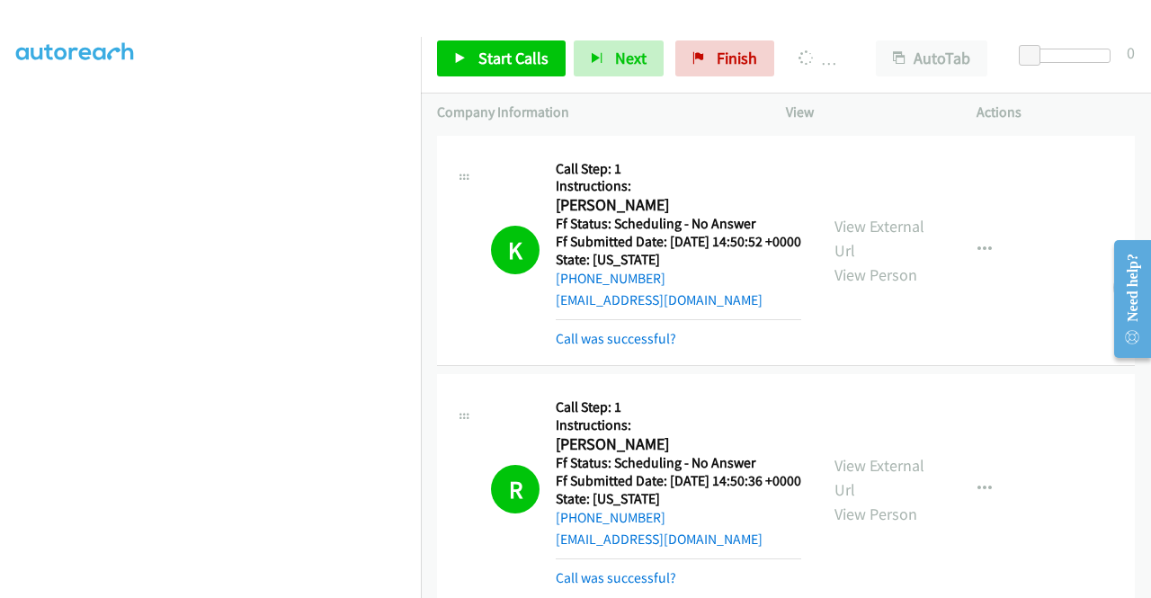
scroll to position [270, 0]
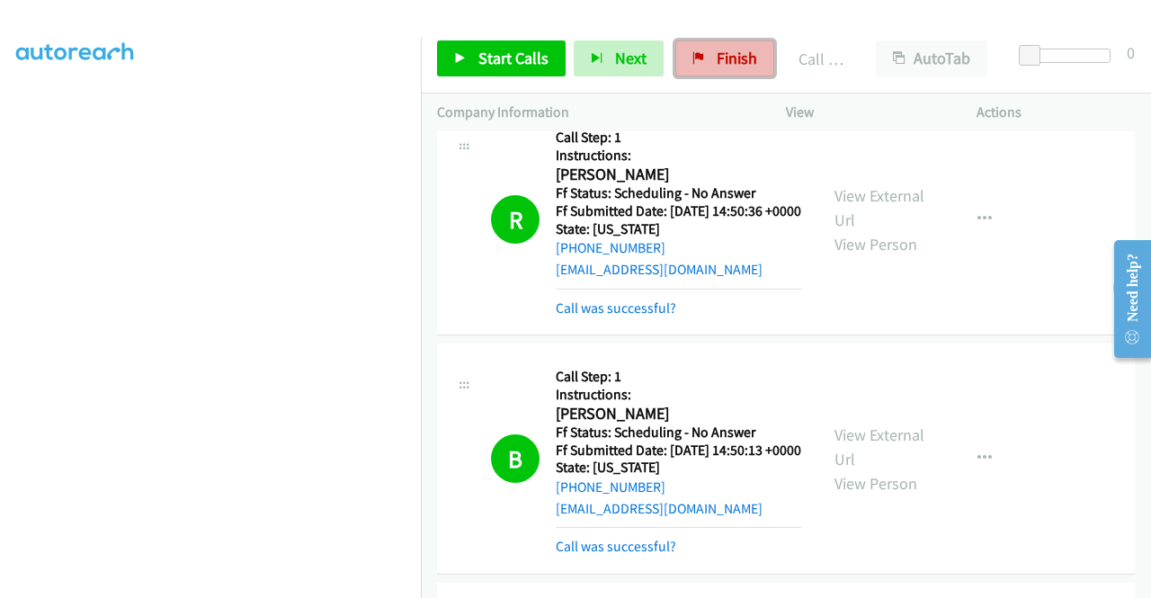
click at [733, 46] on link "Finish" at bounding box center [724, 58] width 99 height 36
